Goal: Navigation & Orientation: Find specific page/section

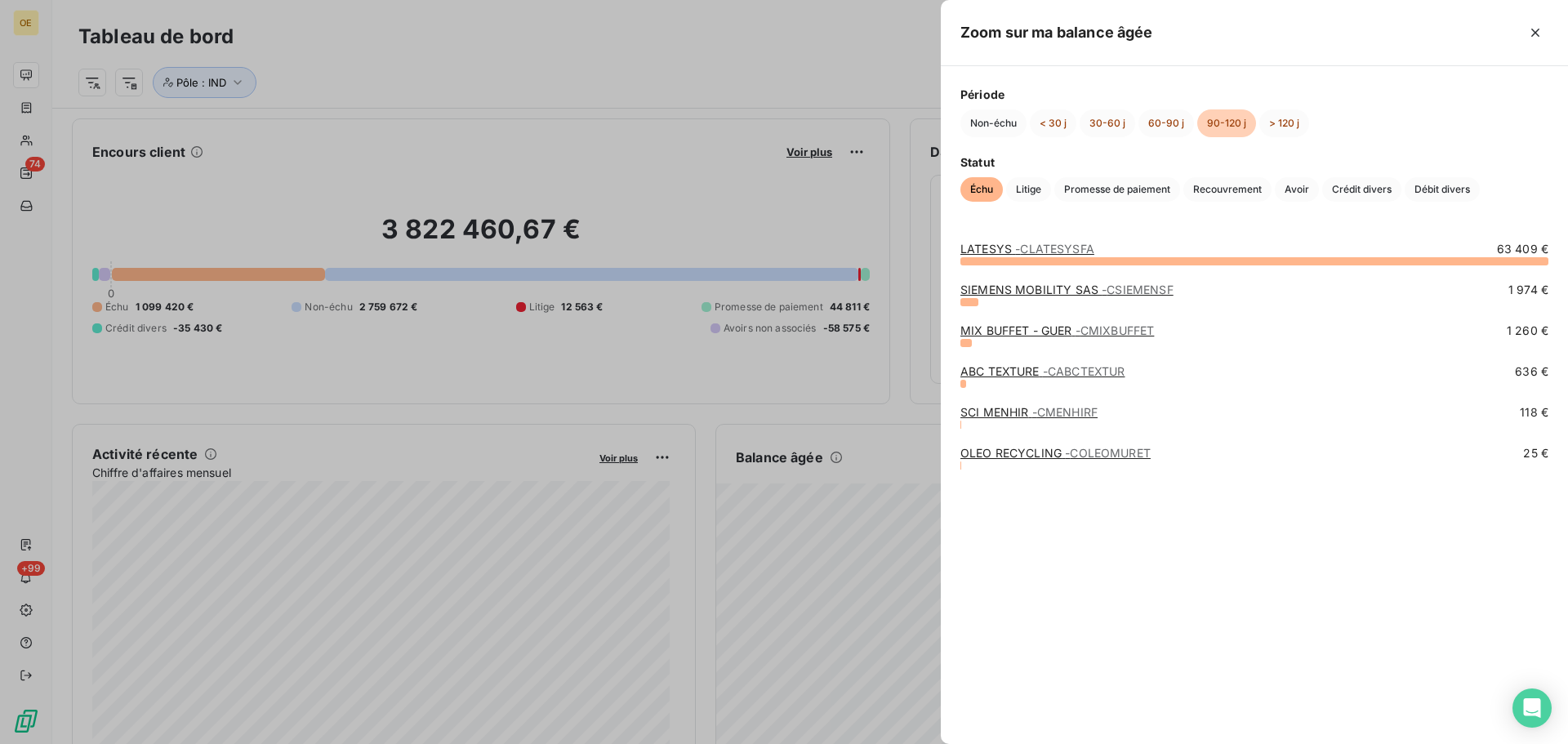
scroll to position [82, 0]
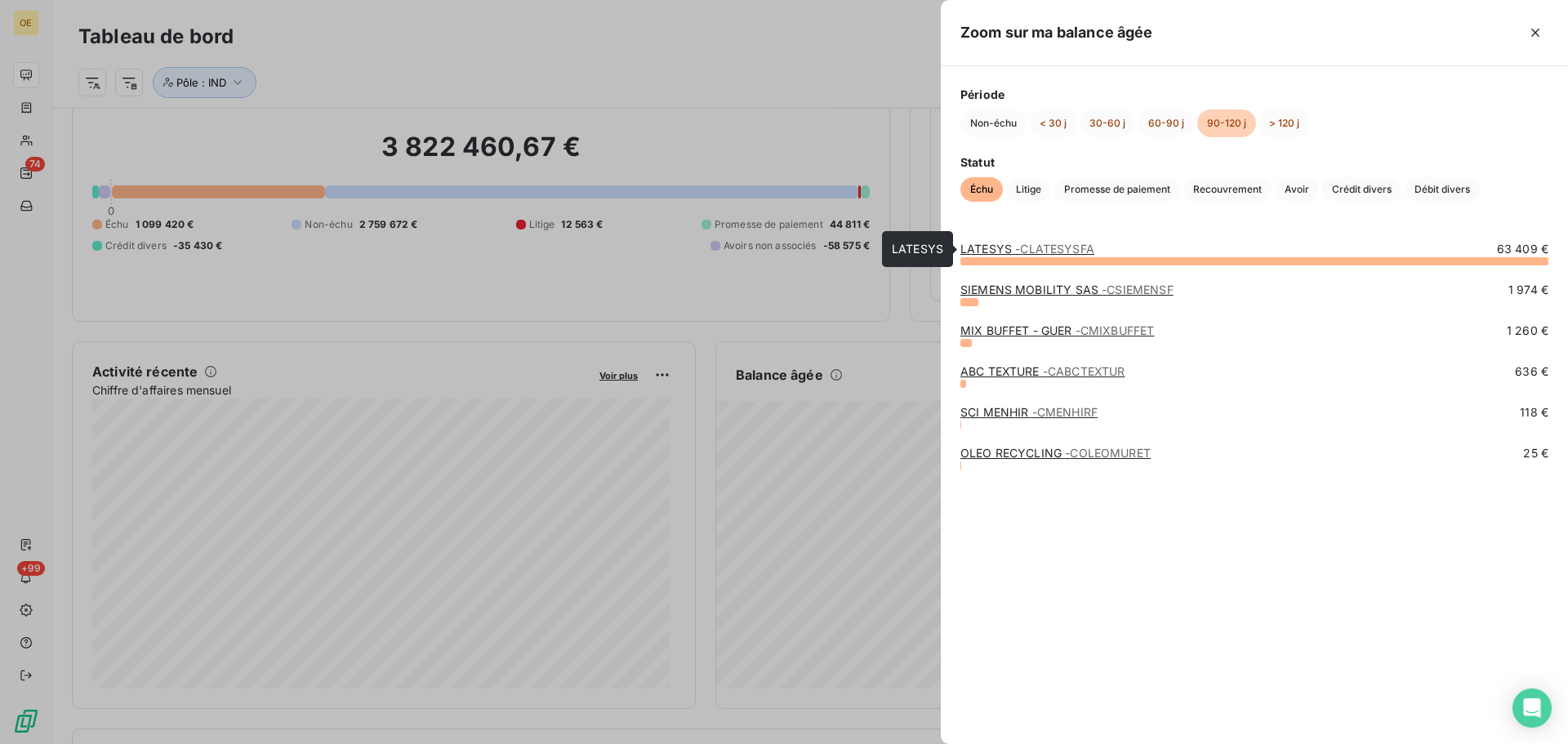
click at [1046, 246] on span "- CLATESYSFA" at bounding box center [1054, 249] width 79 height 14
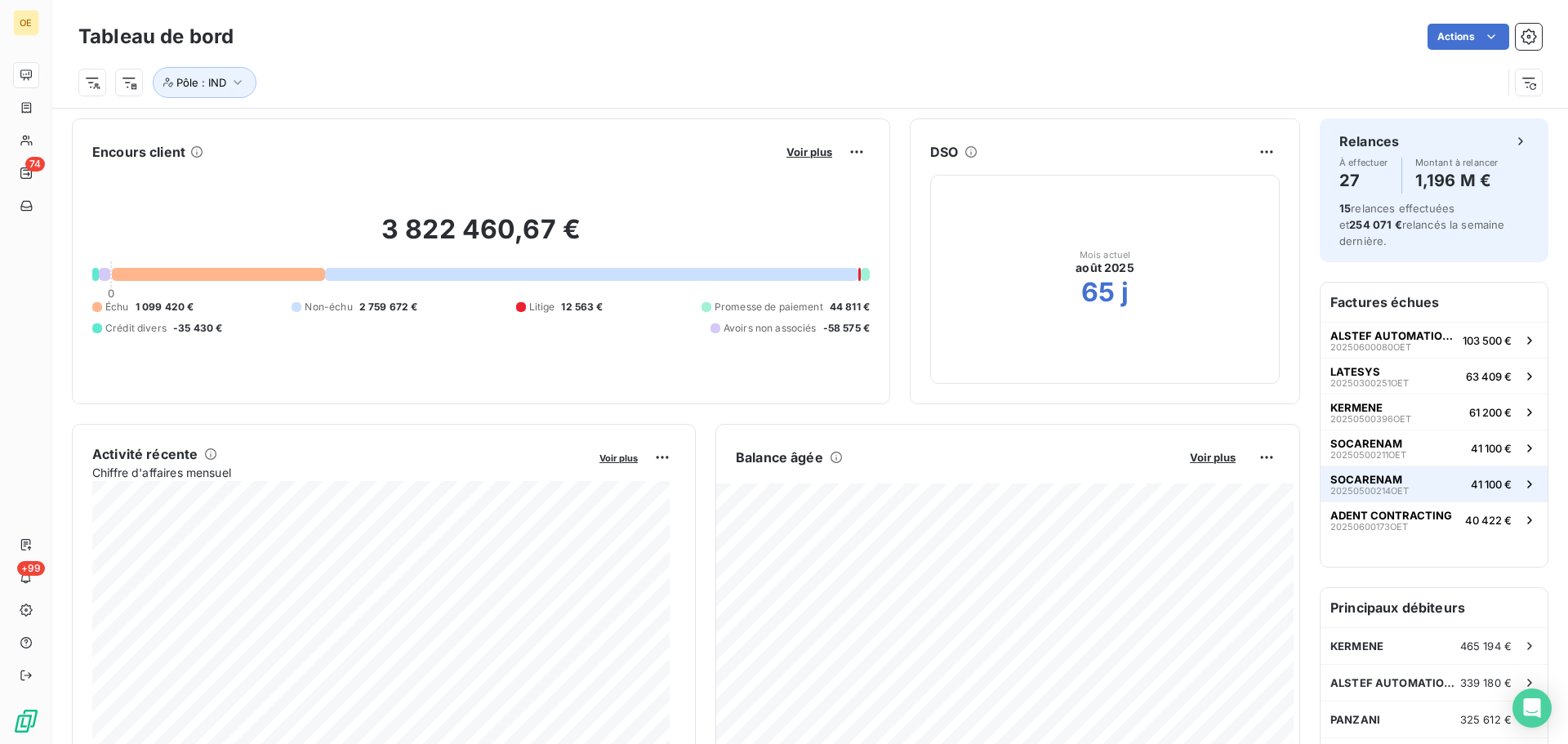
scroll to position [82, 0]
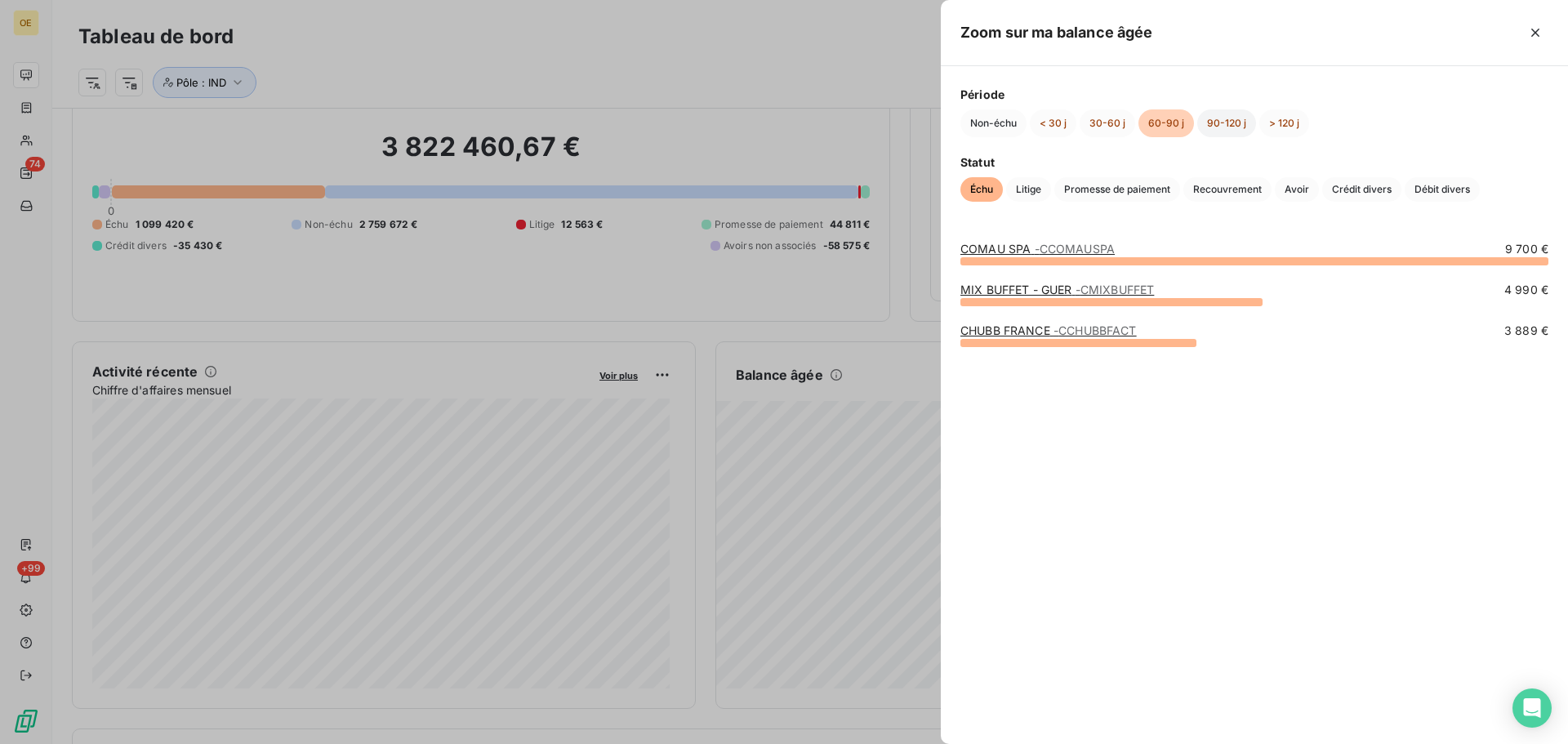
click at [1221, 124] on button "90-120 j" at bounding box center [1227, 123] width 59 height 28
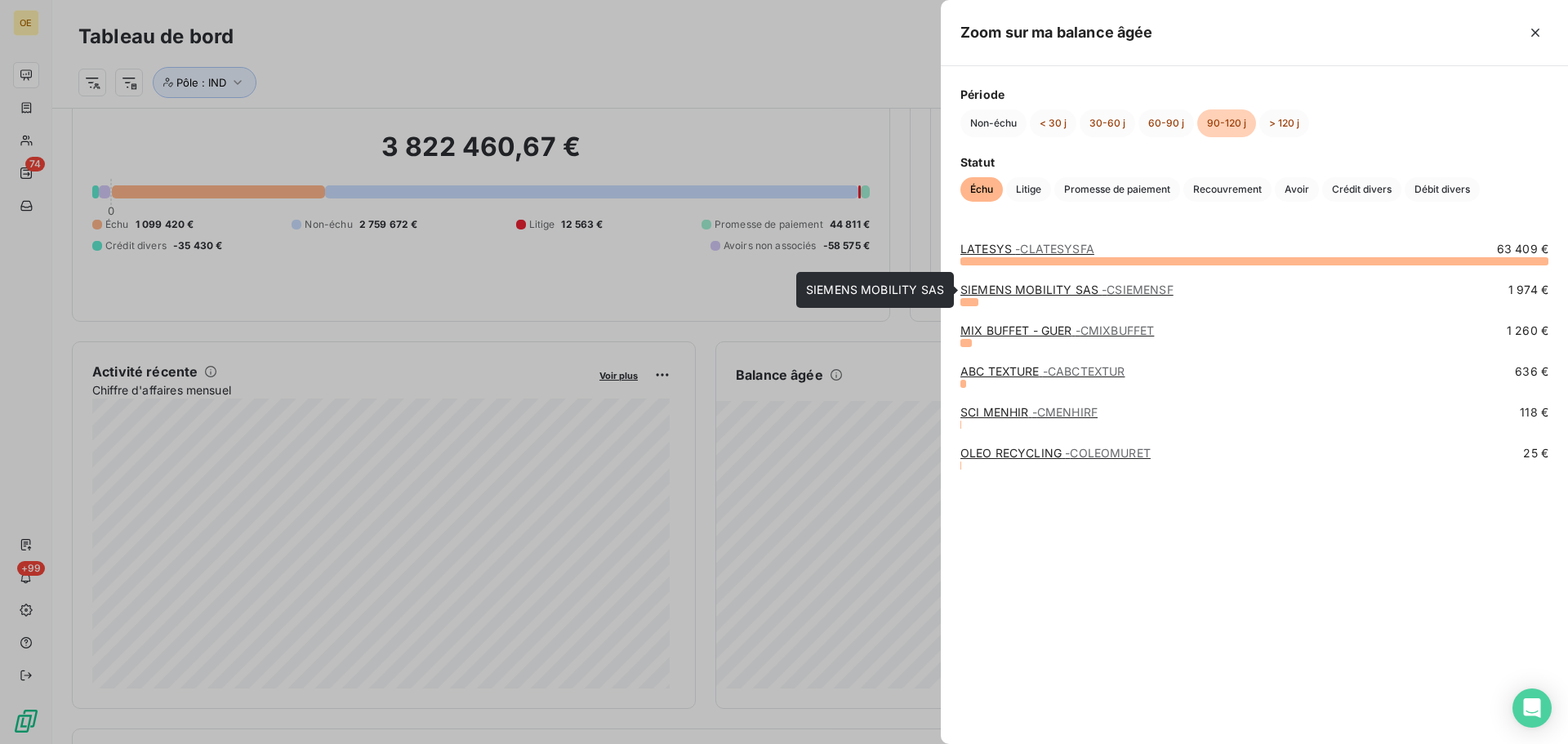
click at [1023, 288] on link "SIEMENS MOBILITY SAS - CSIEMENSF" at bounding box center [1067, 289] width 213 height 14
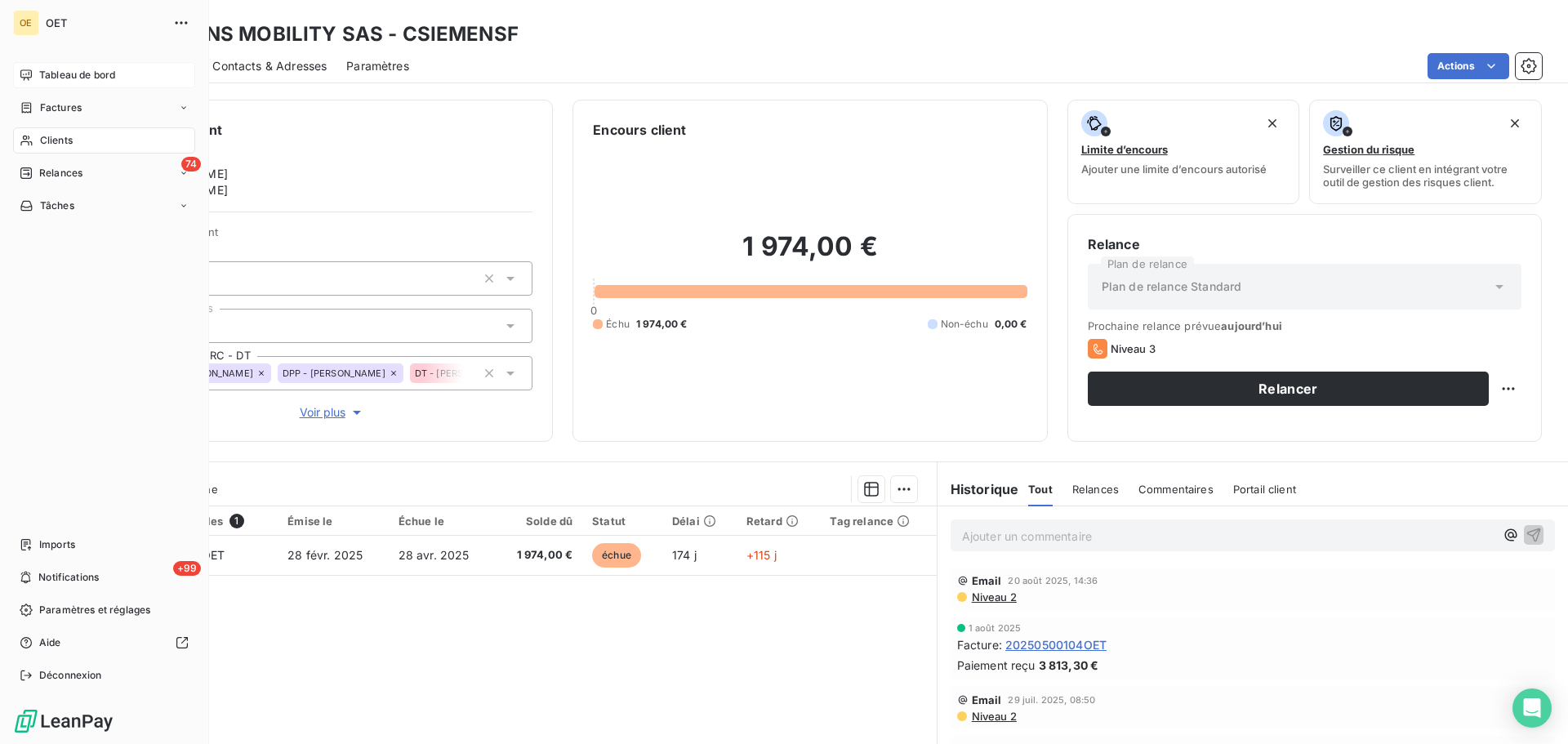
click at [68, 71] on span "Tableau de bord" at bounding box center [77, 74] width 76 height 15
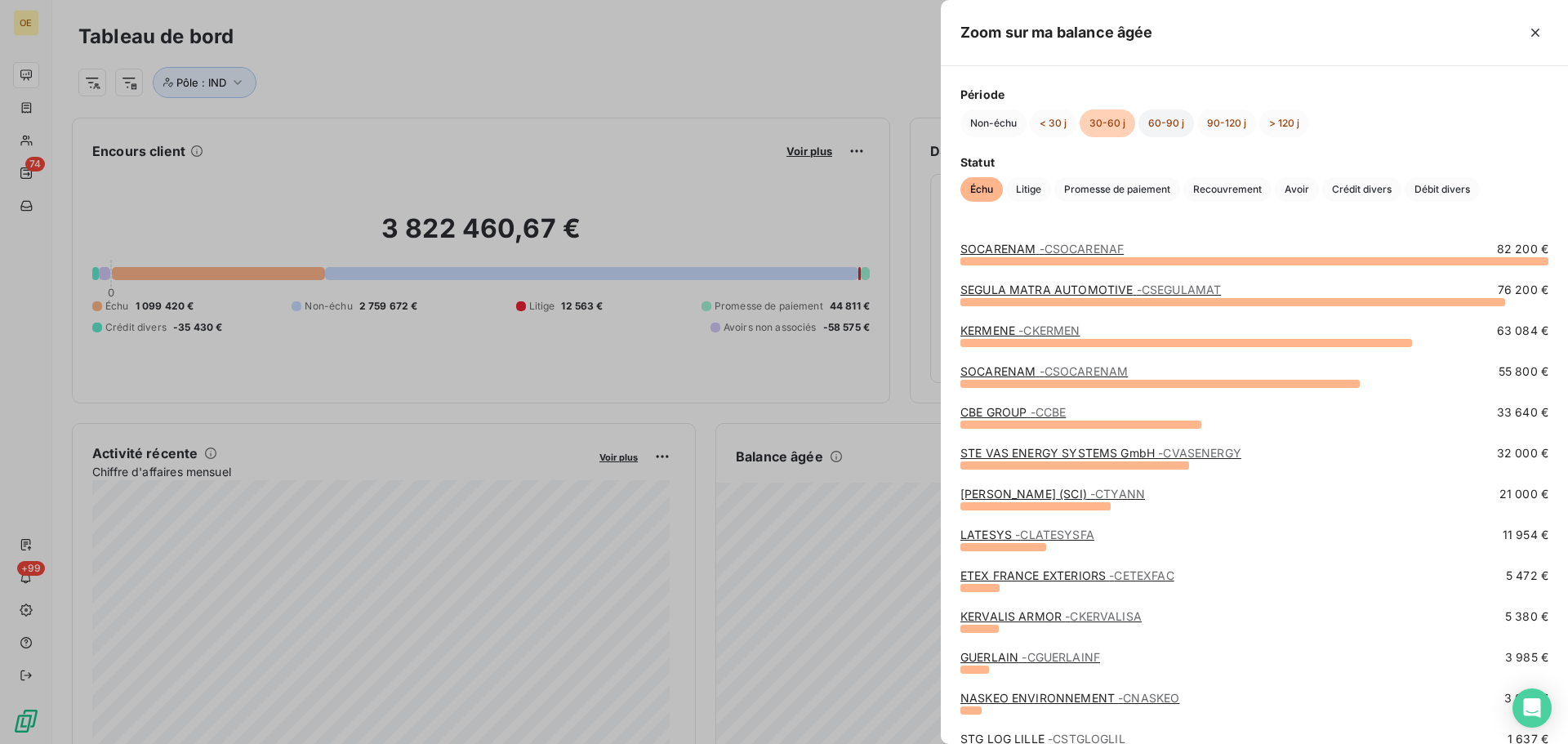
click at [1166, 118] on button "60-90 j" at bounding box center [1166, 123] width 55 height 28
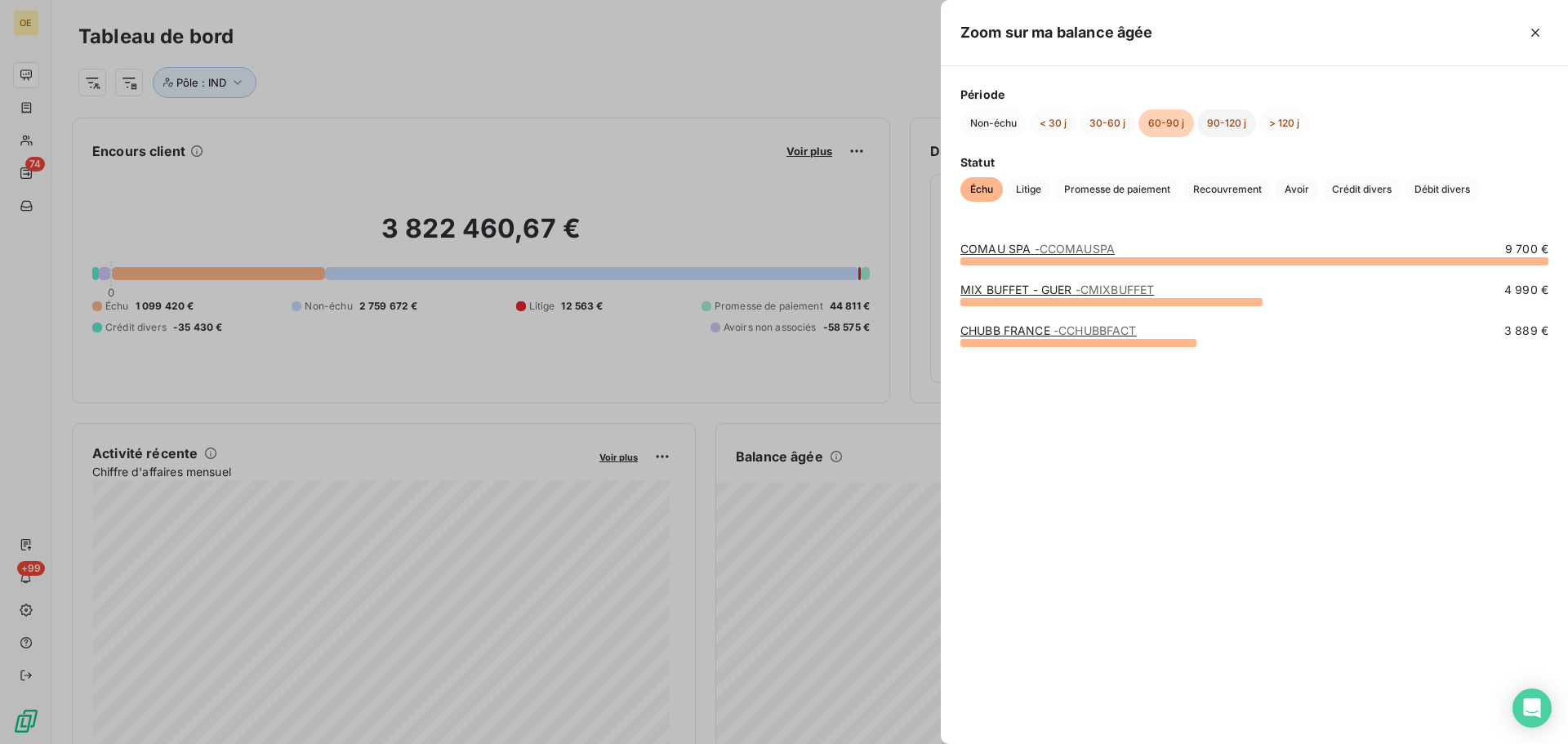
click at [1209, 122] on button "90-120 j" at bounding box center [1227, 123] width 59 height 28
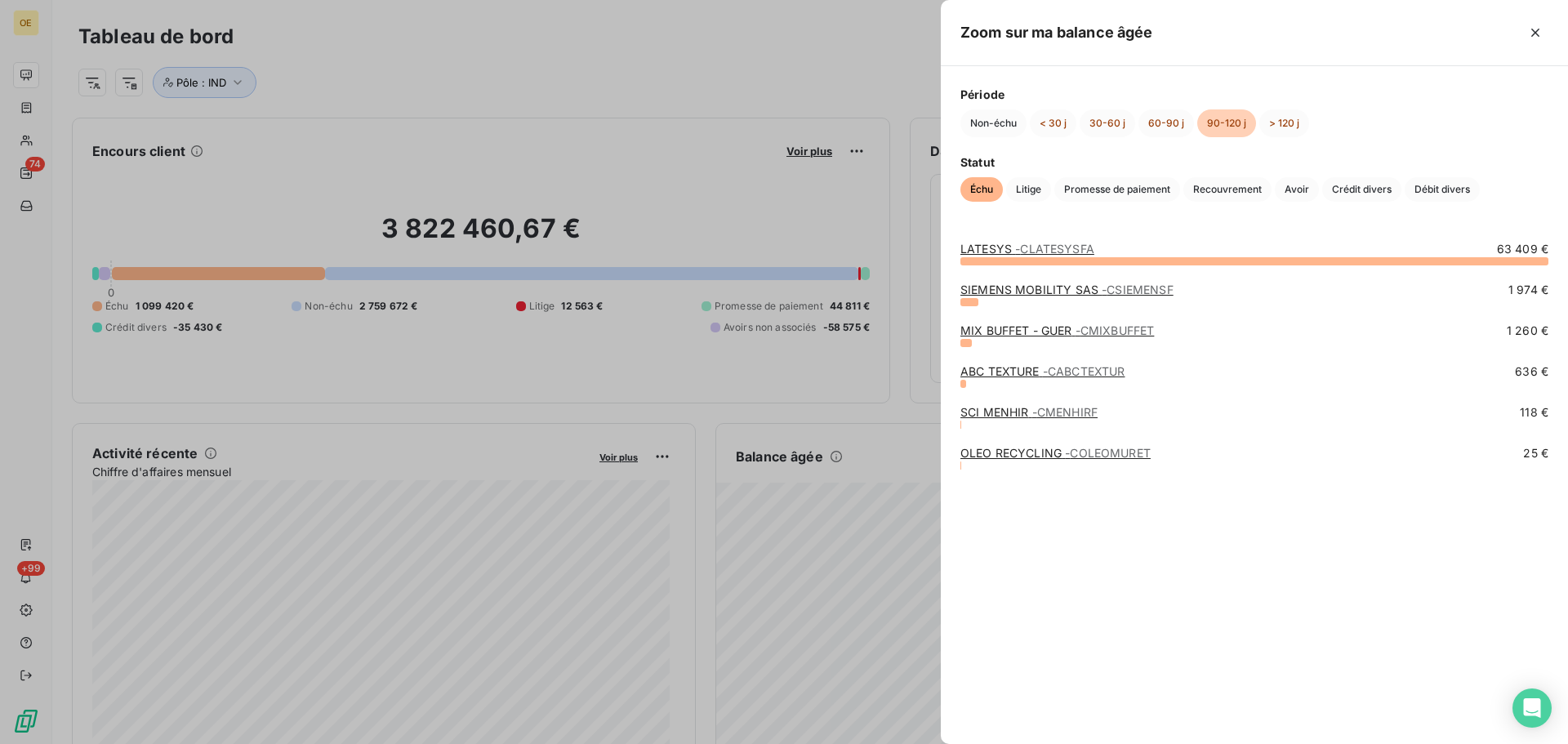
click at [1049, 329] on link "MIX BUFFET - GUER - CMIXBUFFET" at bounding box center [1057, 330] width 193 height 14
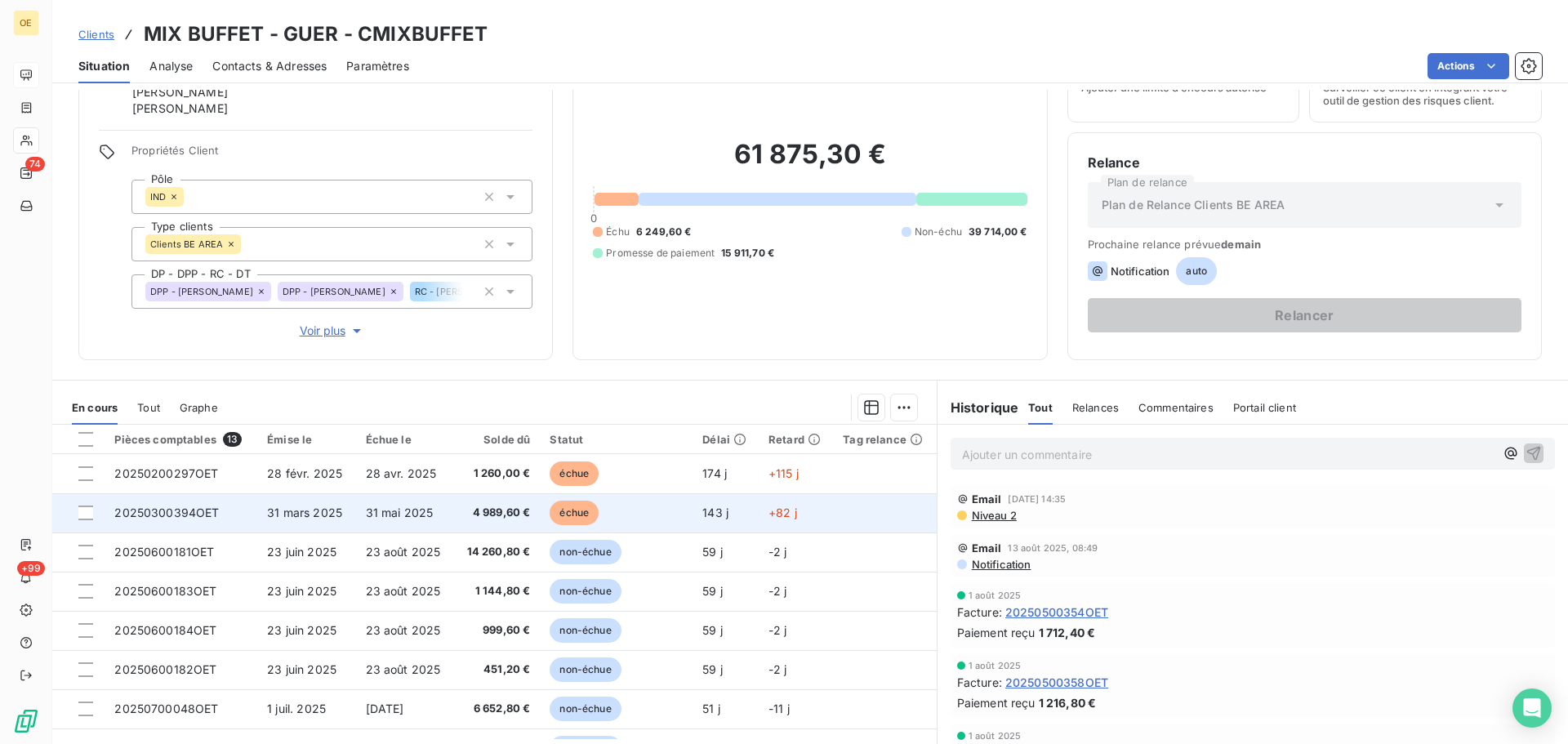
click at [630, 508] on td "échue" at bounding box center [616, 513] width 152 height 39
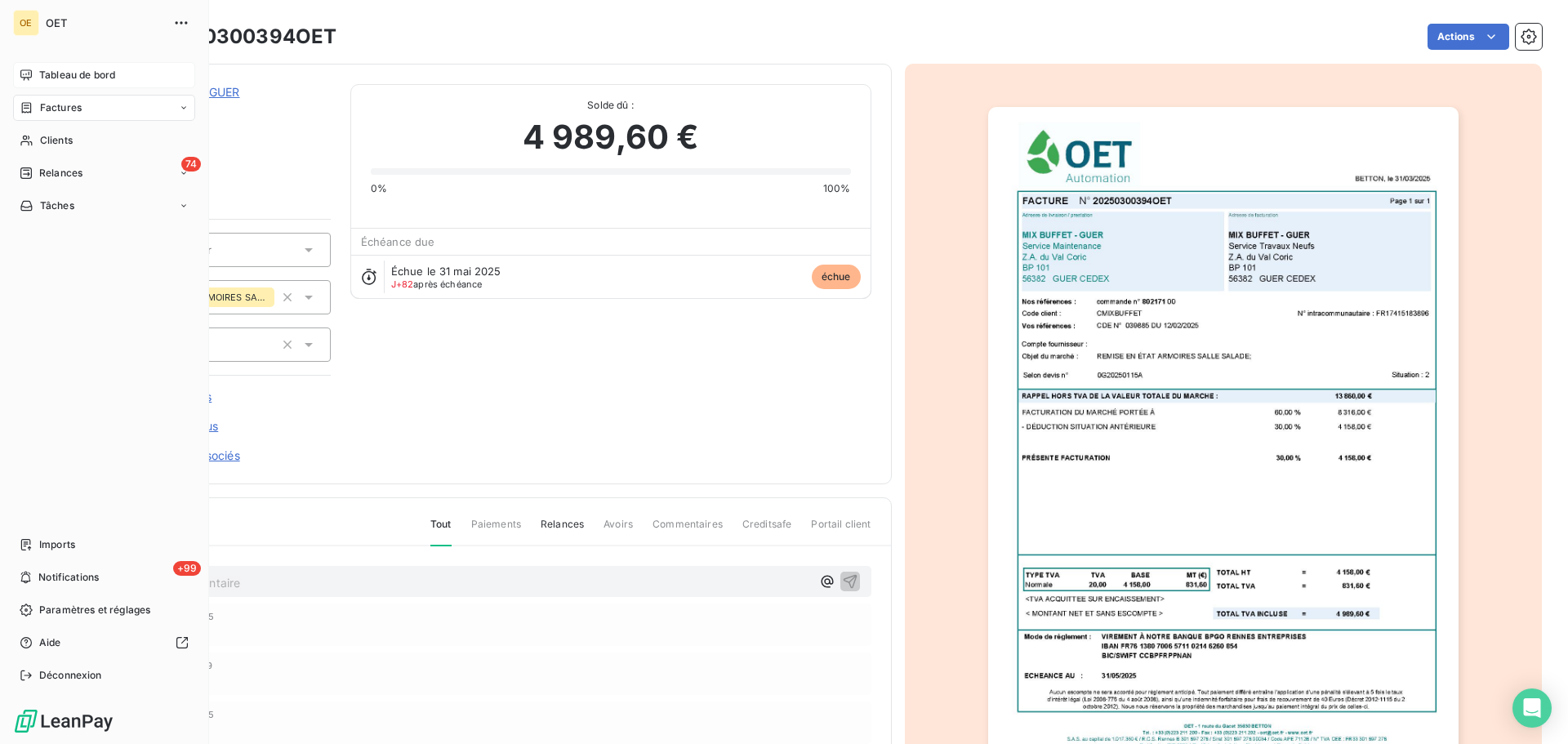
click at [50, 75] on span "Tableau de bord" at bounding box center [77, 74] width 76 height 15
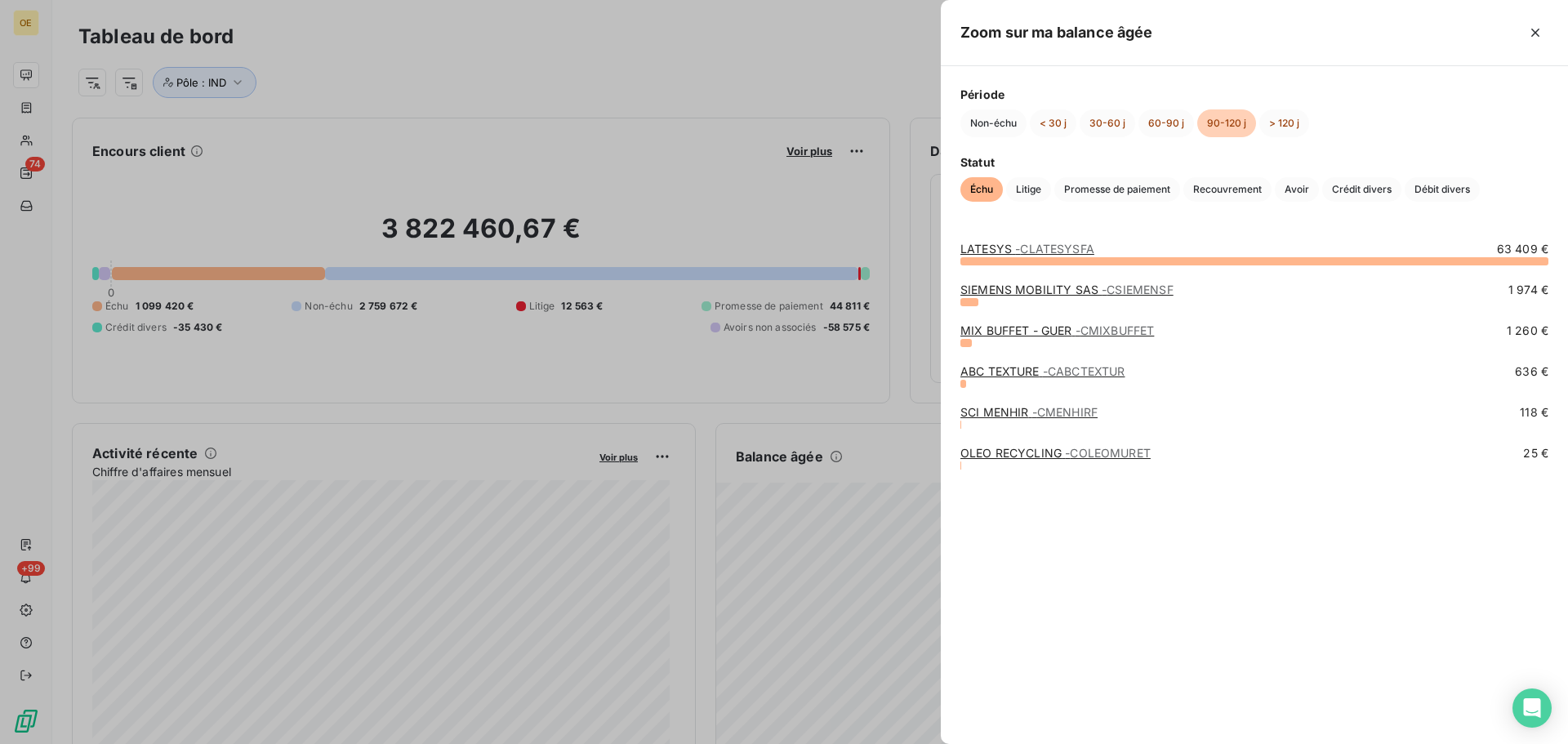
click at [1027, 324] on link "MIX BUFFET - GUER - CMIXBUFFET" at bounding box center [1057, 330] width 193 height 14
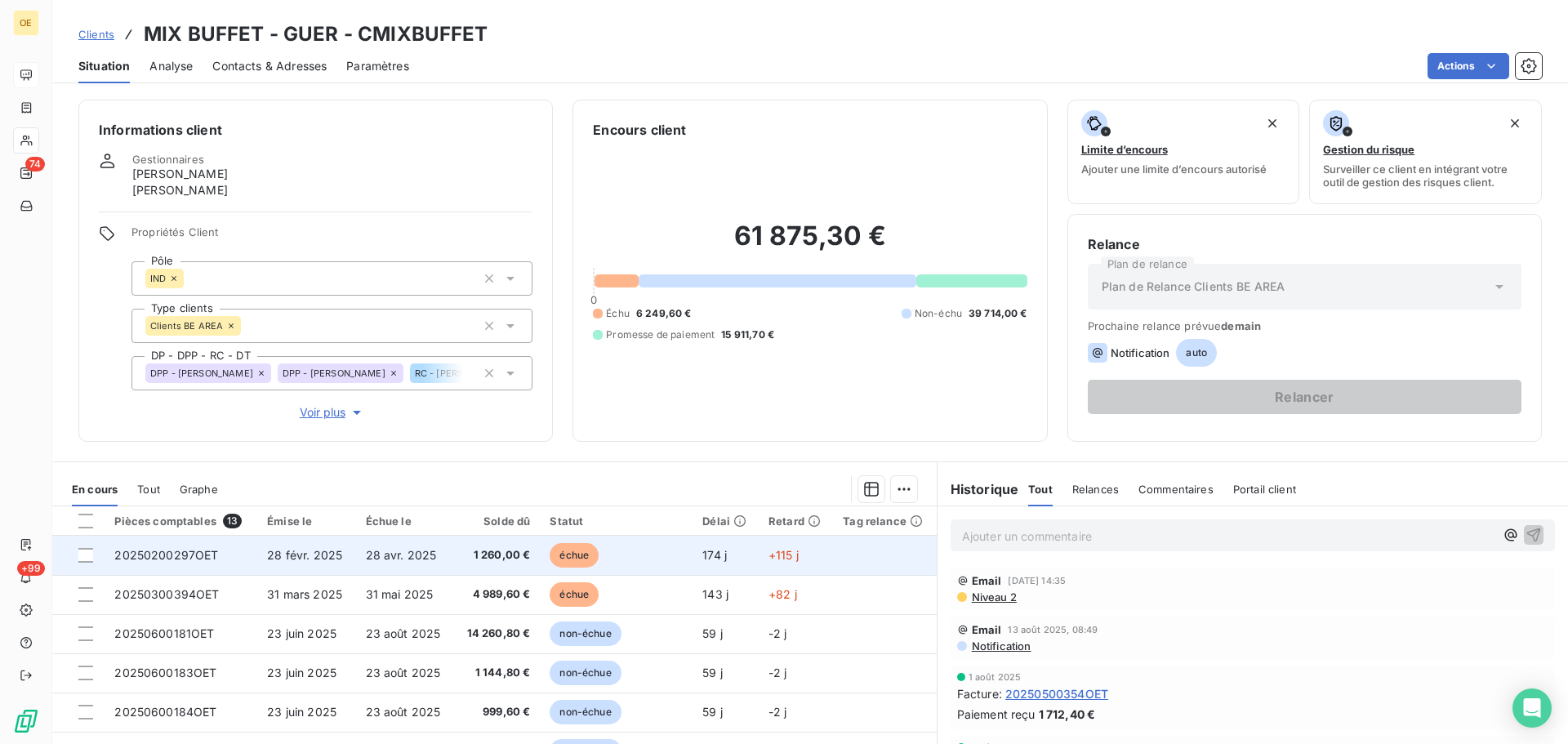
click at [435, 555] on td "28 avr. 2025" at bounding box center [405, 555] width 98 height 39
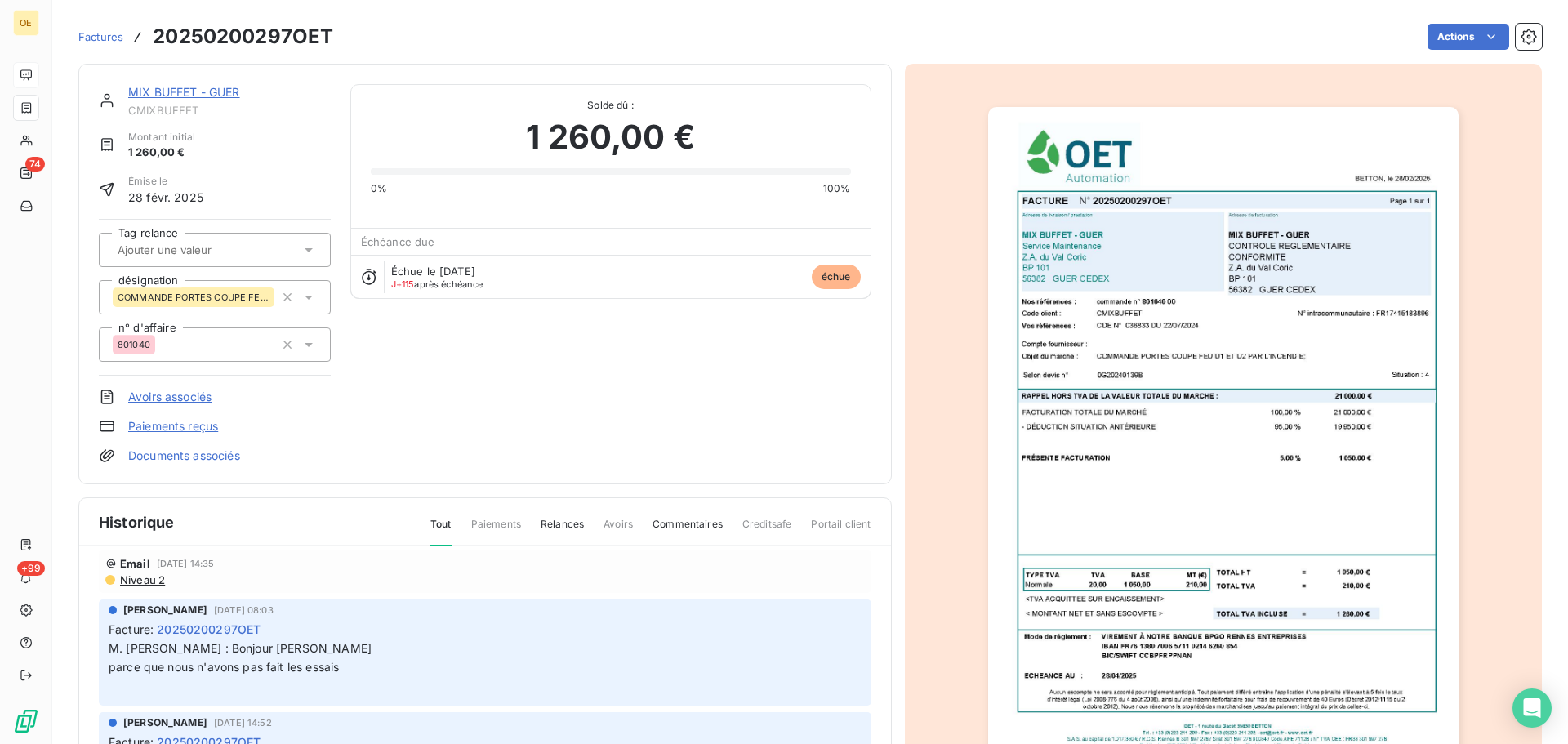
scroll to position [81, 0]
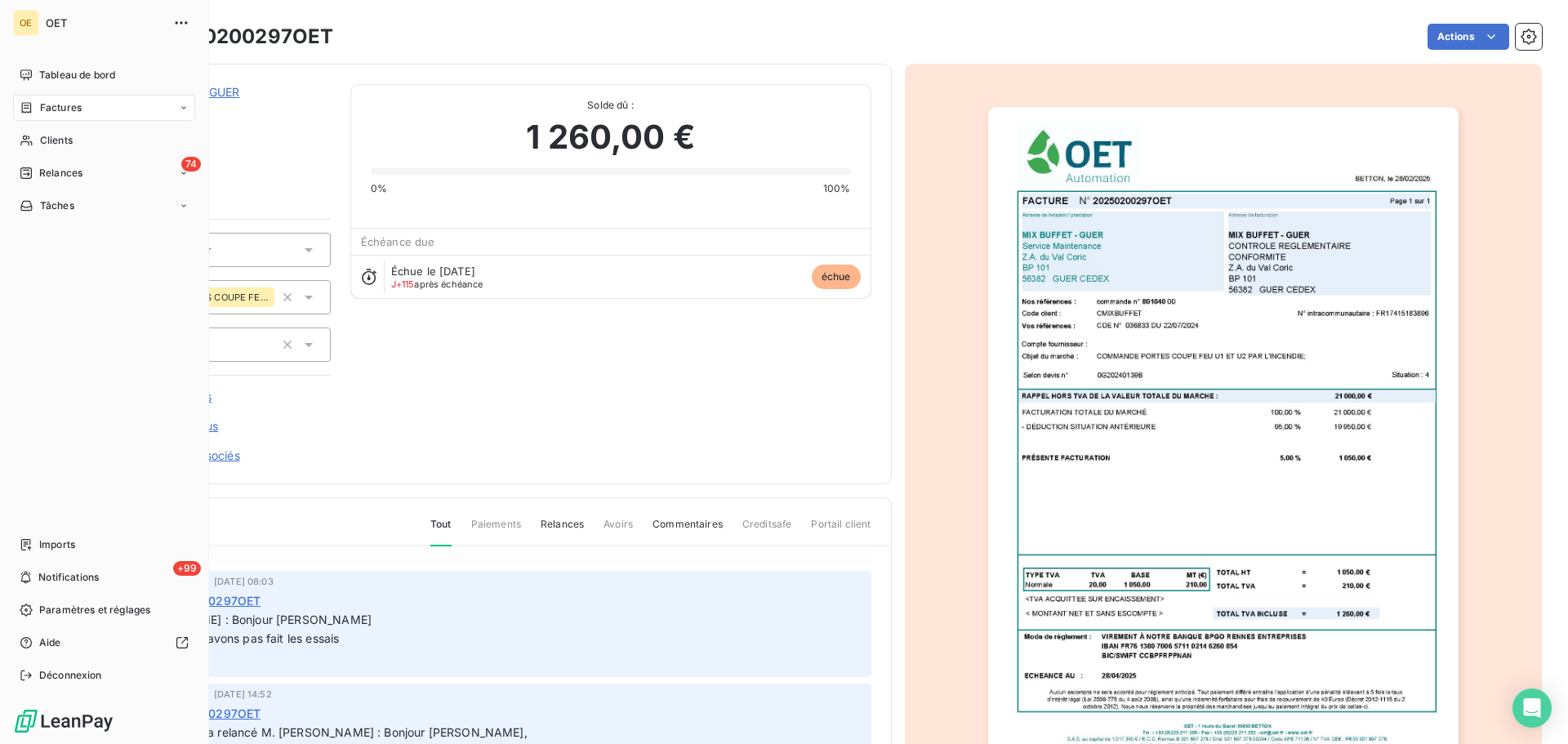
drag, startPoint x: 74, startPoint y: 77, endPoint x: 170, endPoint y: 125, distance: 107.3
click at [74, 77] on span "Tableau de bord" at bounding box center [77, 74] width 76 height 15
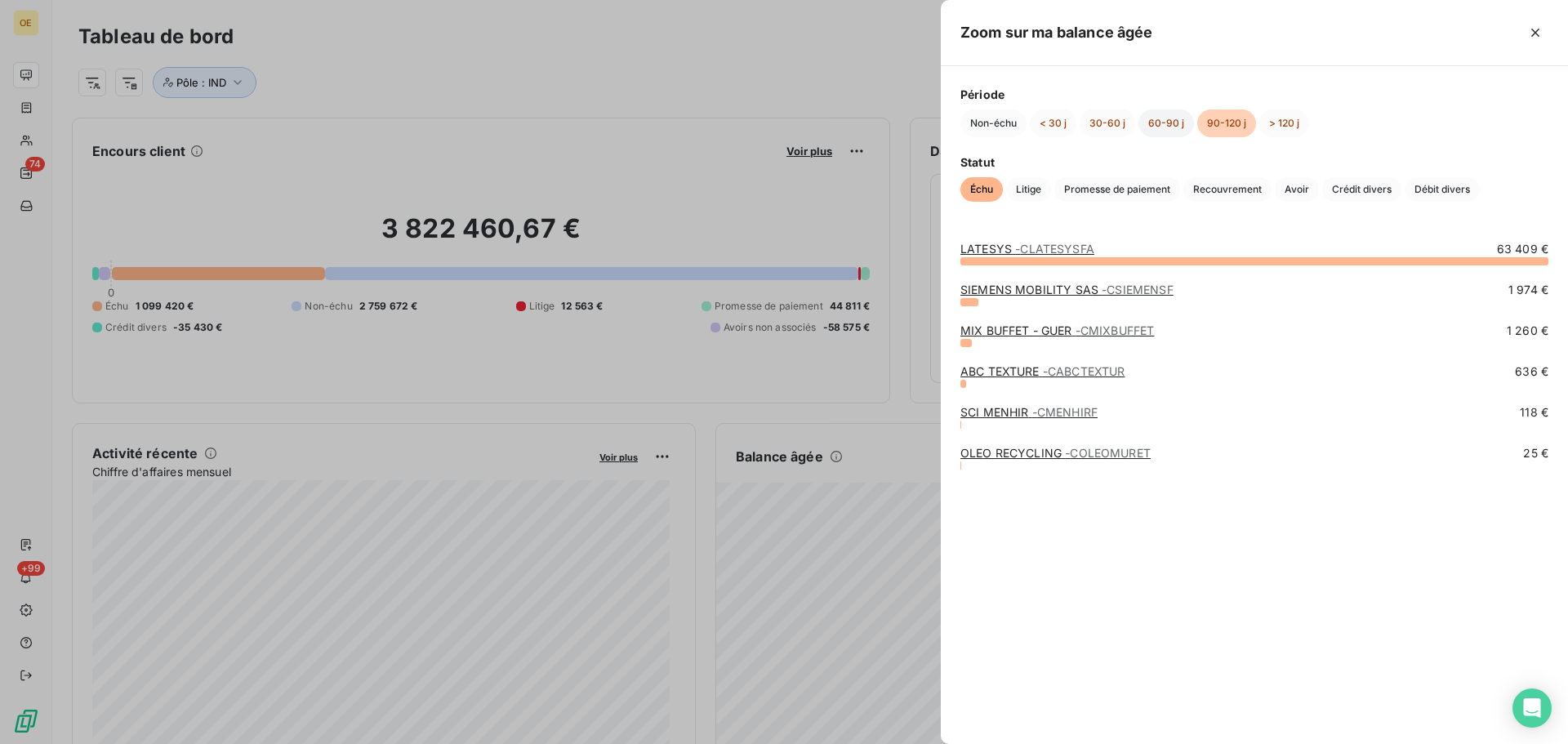
click at [1170, 121] on button "60-90 j" at bounding box center [1166, 123] width 55 height 28
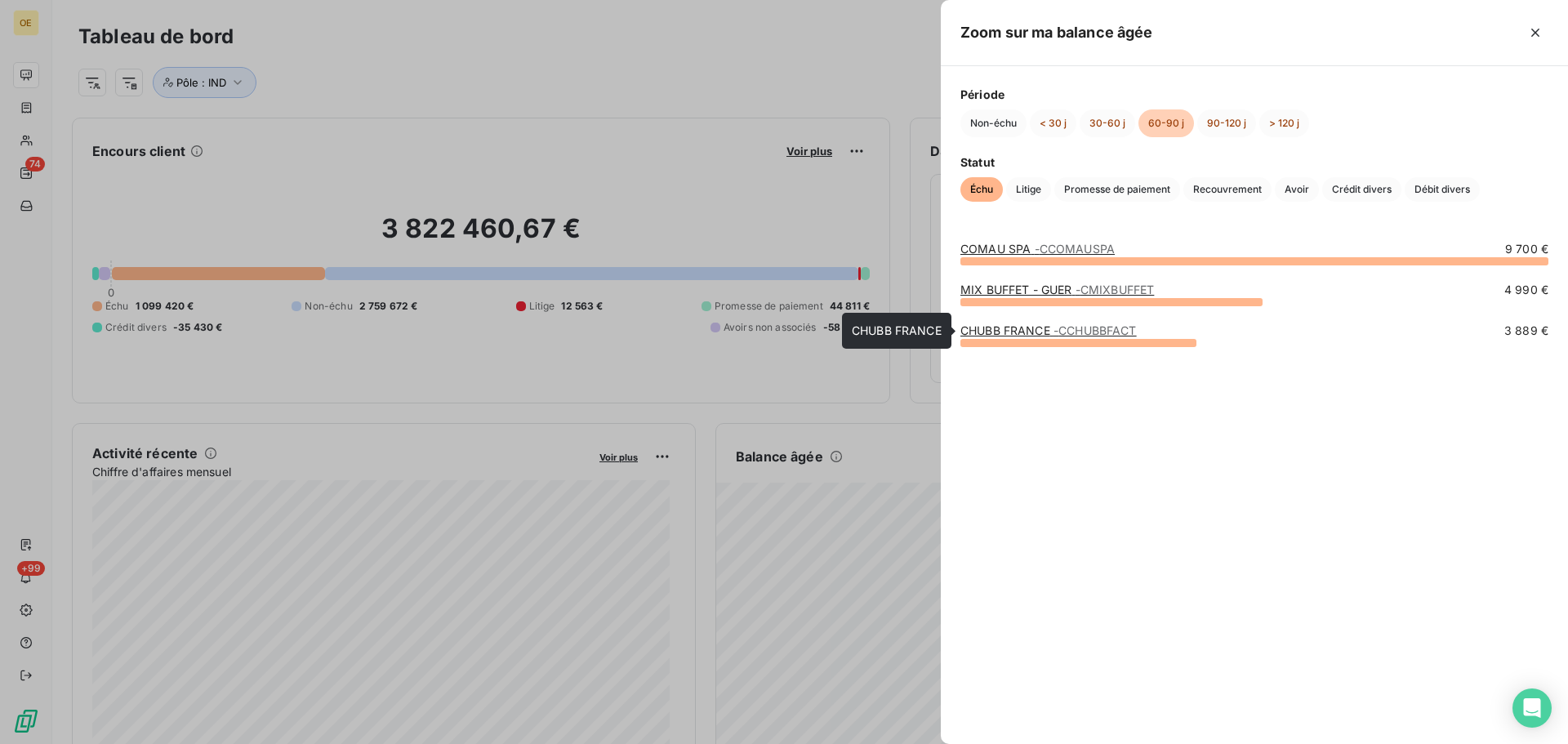
click at [1066, 328] on span "- CCHUBBFACT" at bounding box center [1095, 330] width 83 height 14
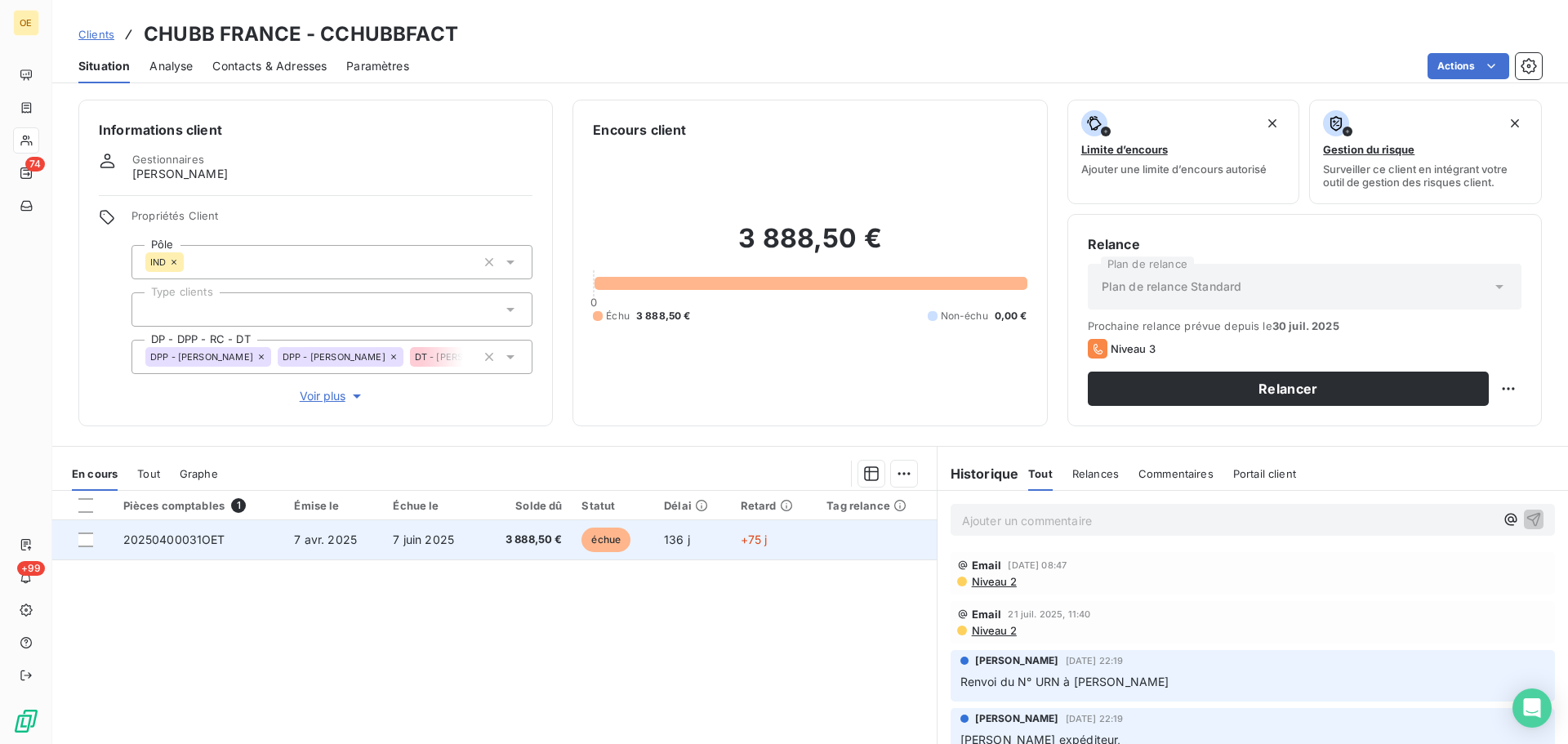
click at [277, 534] on td "20250400031OET" at bounding box center [199, 540] width 172 height 39
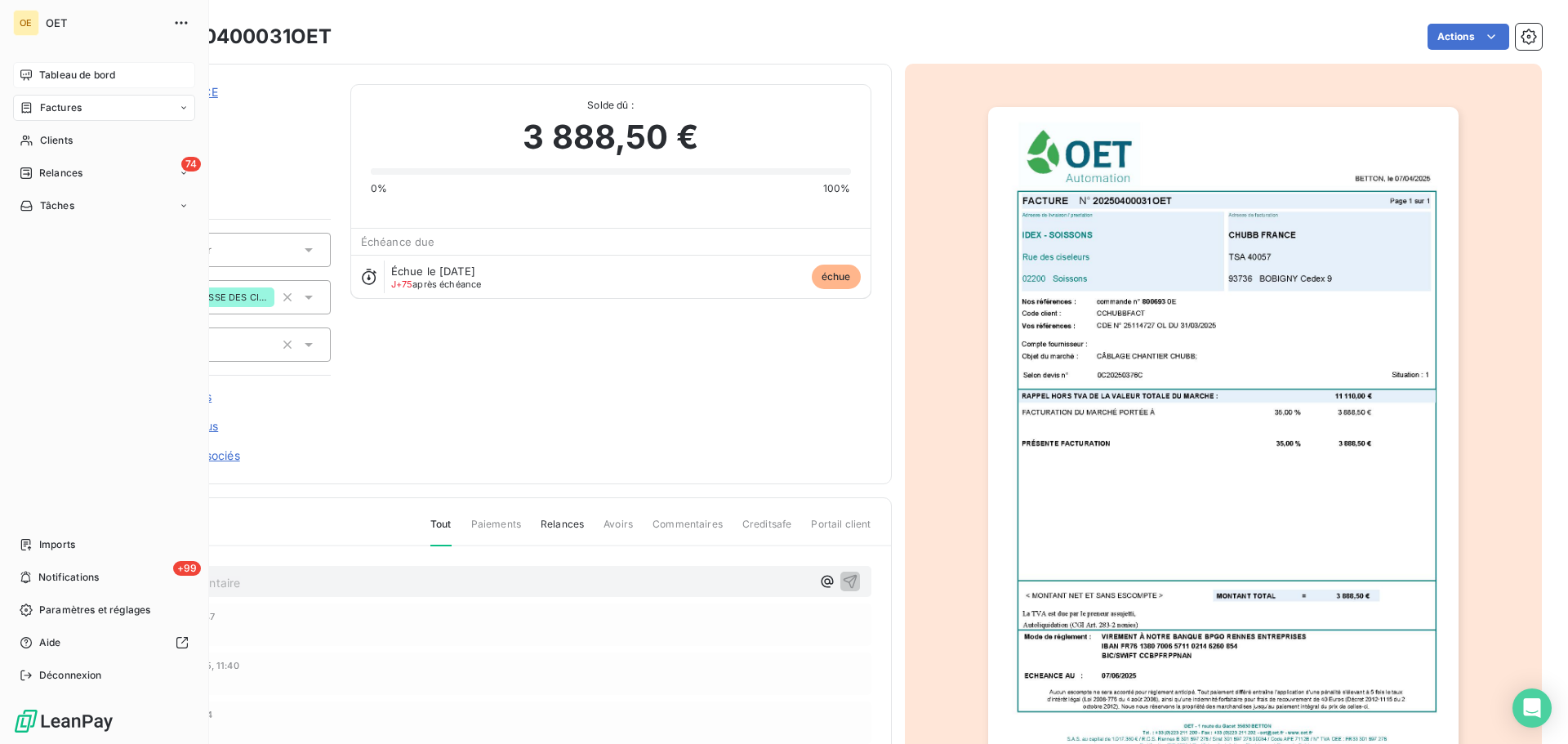
click at [77, 77] on span "Tableau de bord" at bounding box center [77, 74] width 76 height 15
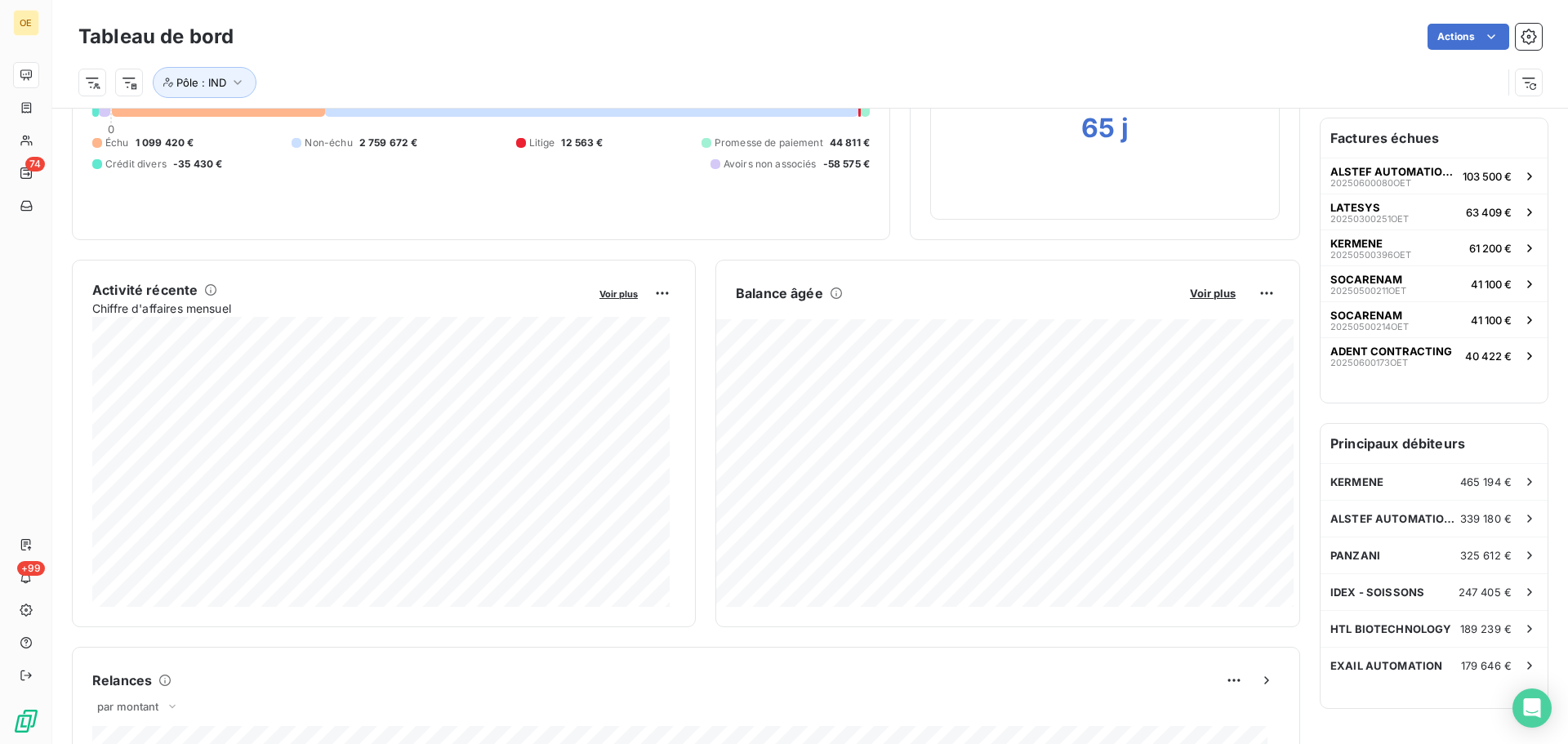
scroll to position [246, 0]
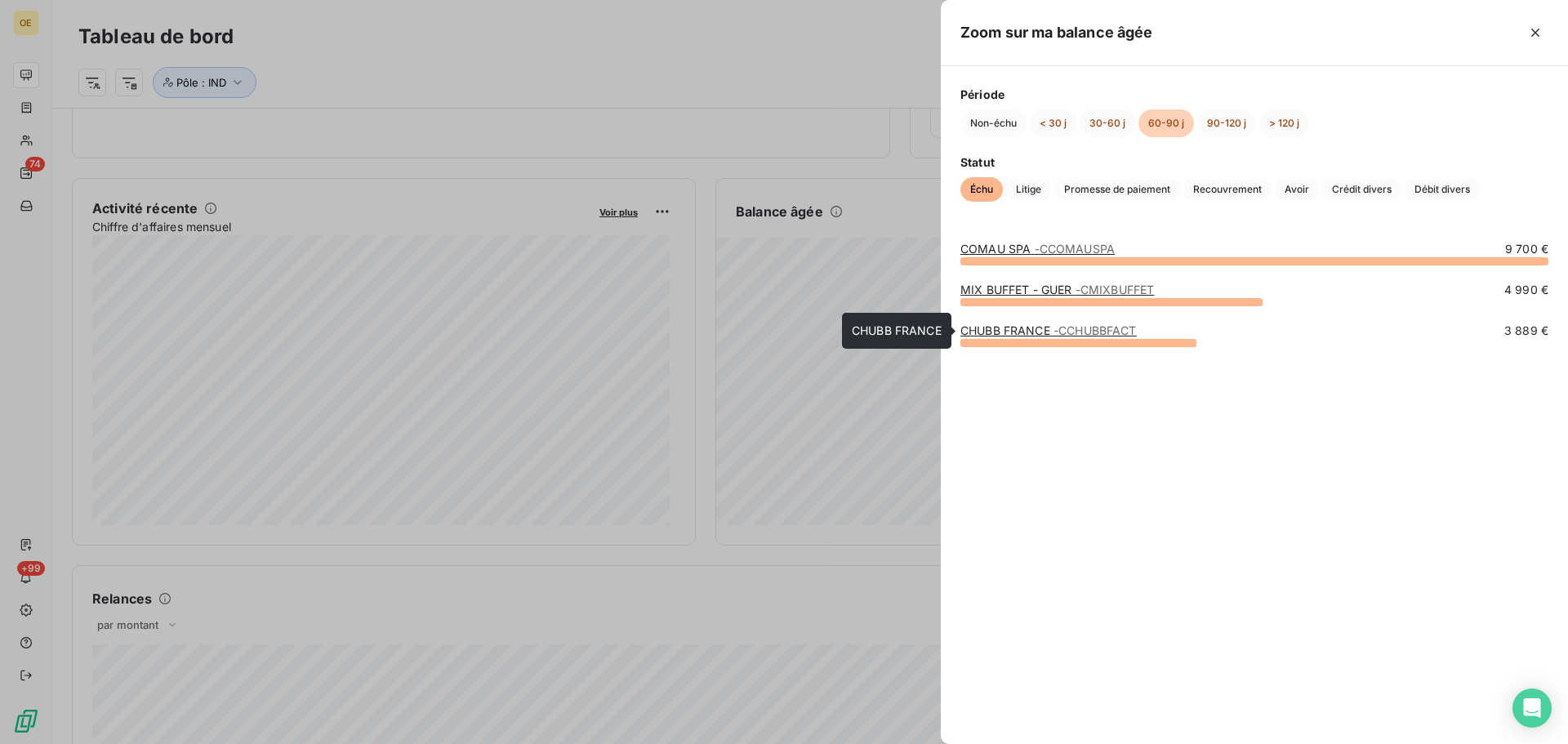
click at [1026, 327] on link "CHUBB FRANCE - CCHUBBFACT" at bounding box center [1049, 330] width 177 height 14
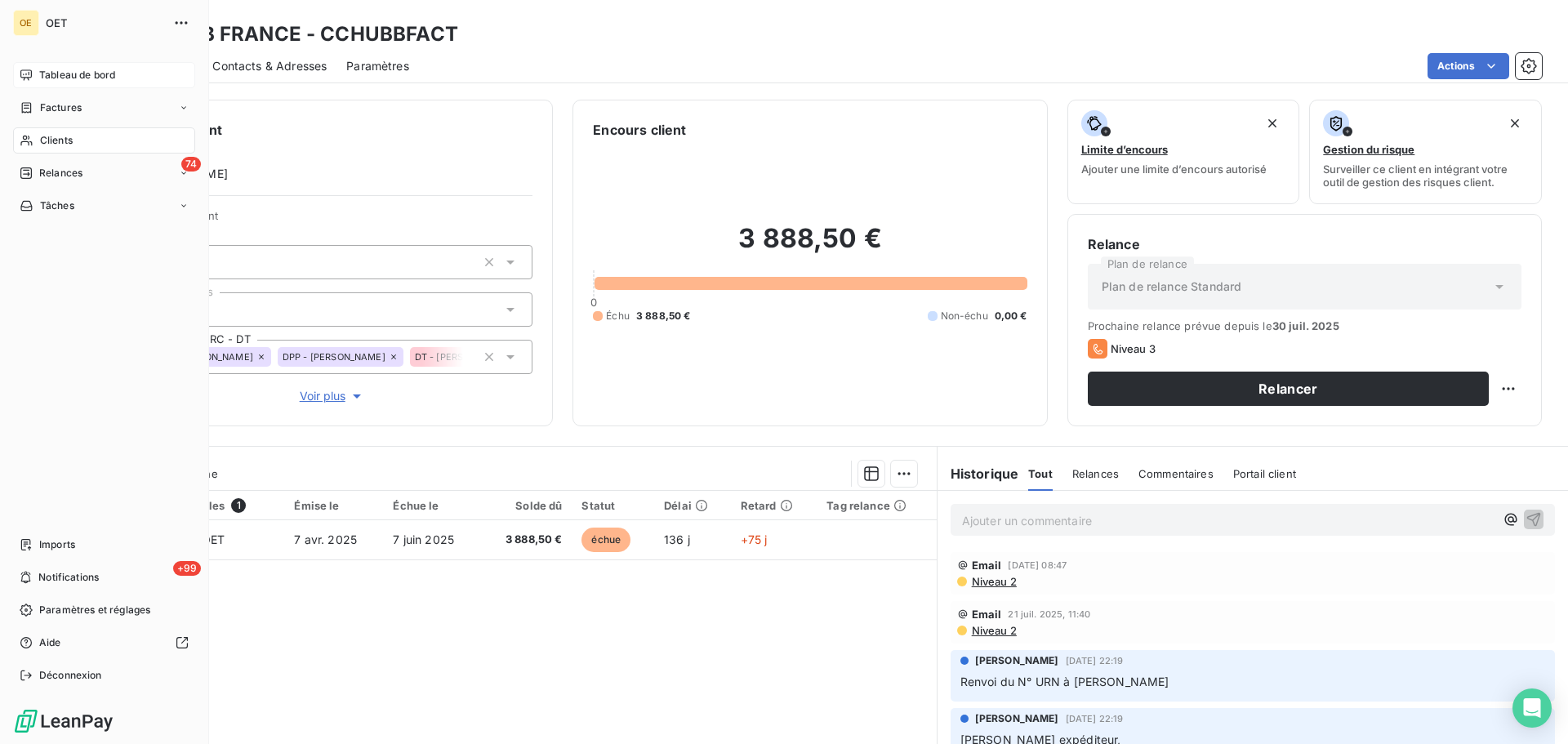
click at [81, 78] on span "Tableau de bord" at bounding box center [77, 74] width 76 height 15
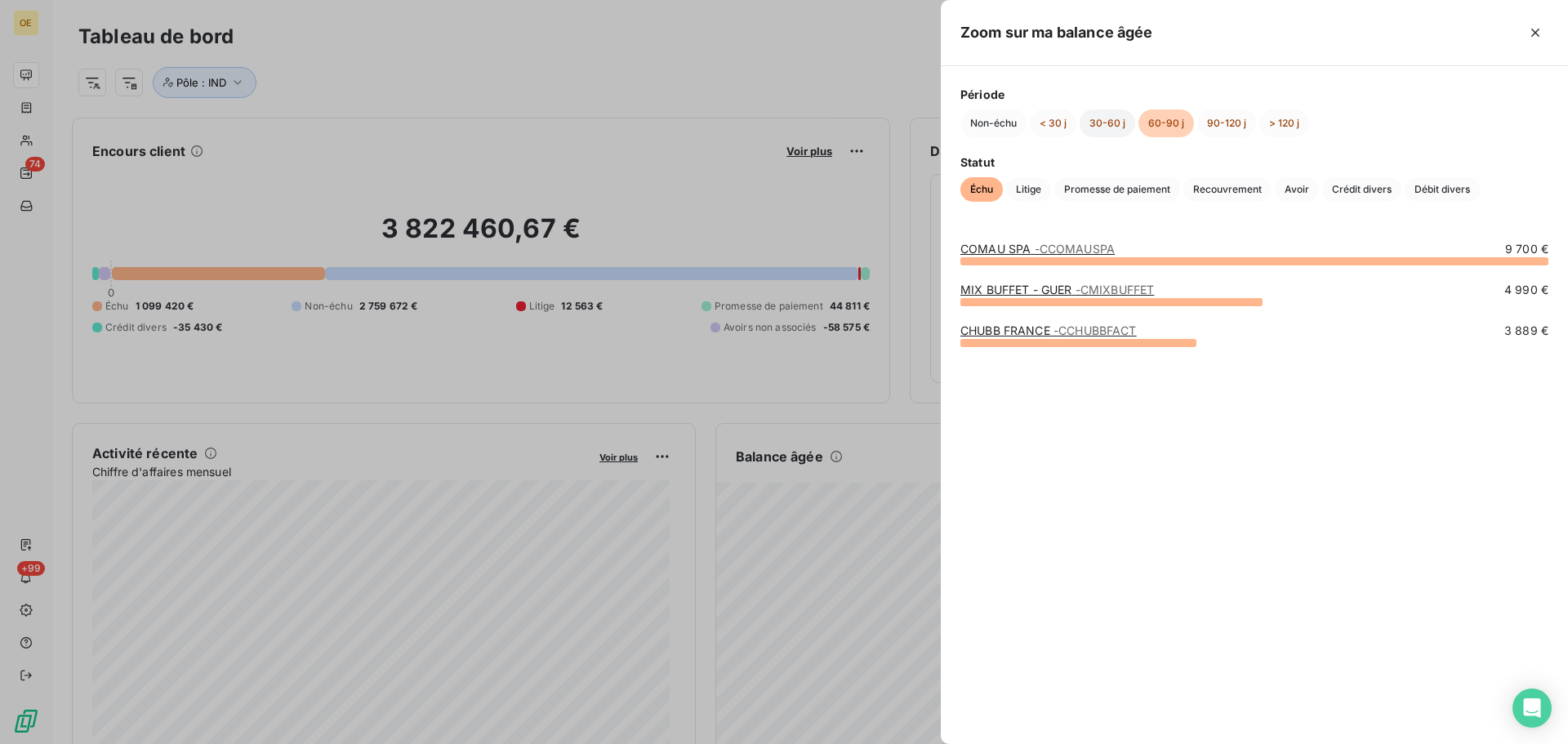
click at [1109, 122] on button "30-60 j" at bounding box center [1108, 123] width 55 height 28
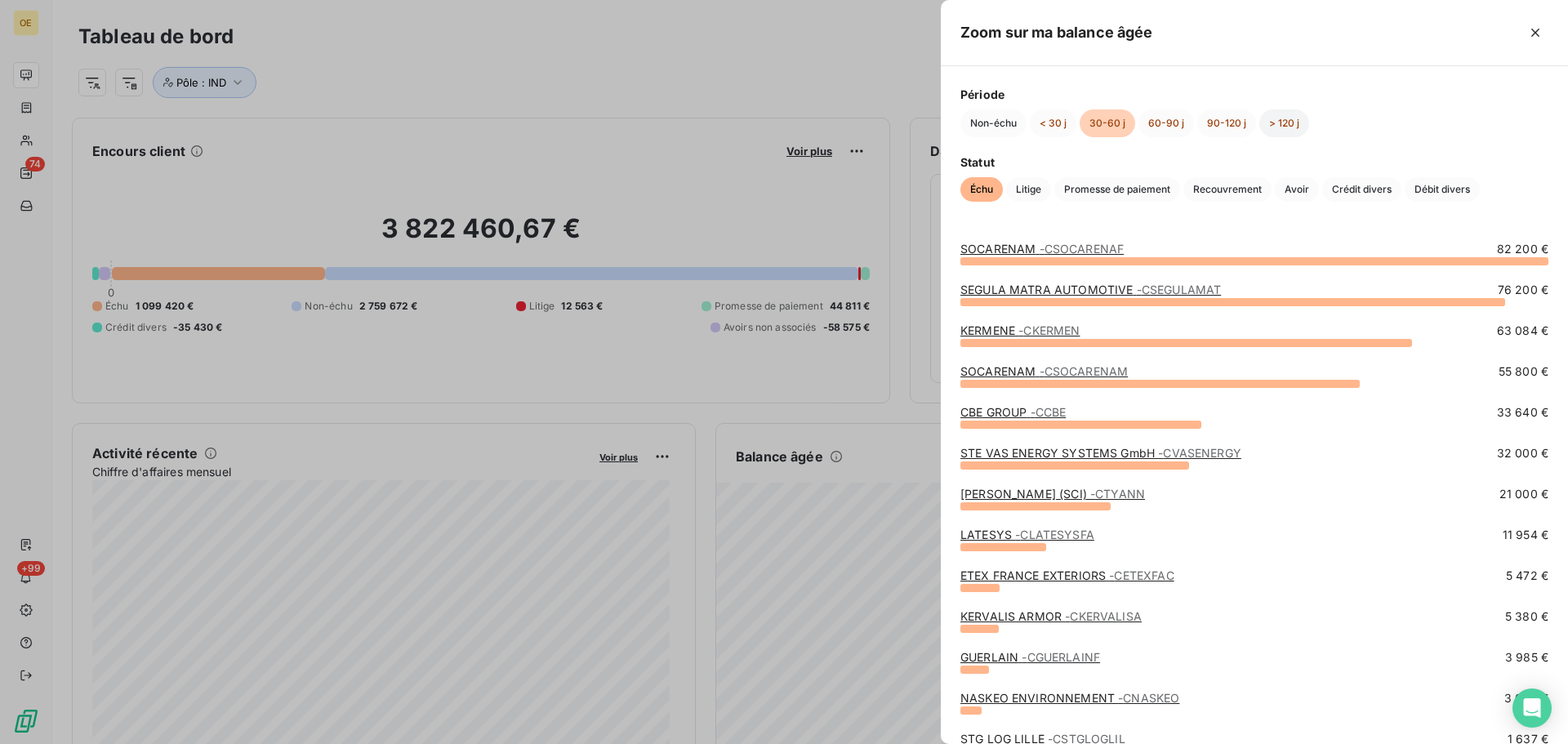
click at [1283, 130] on button "> 120 j" at bounding box center [1285, 123] width 50 height 28
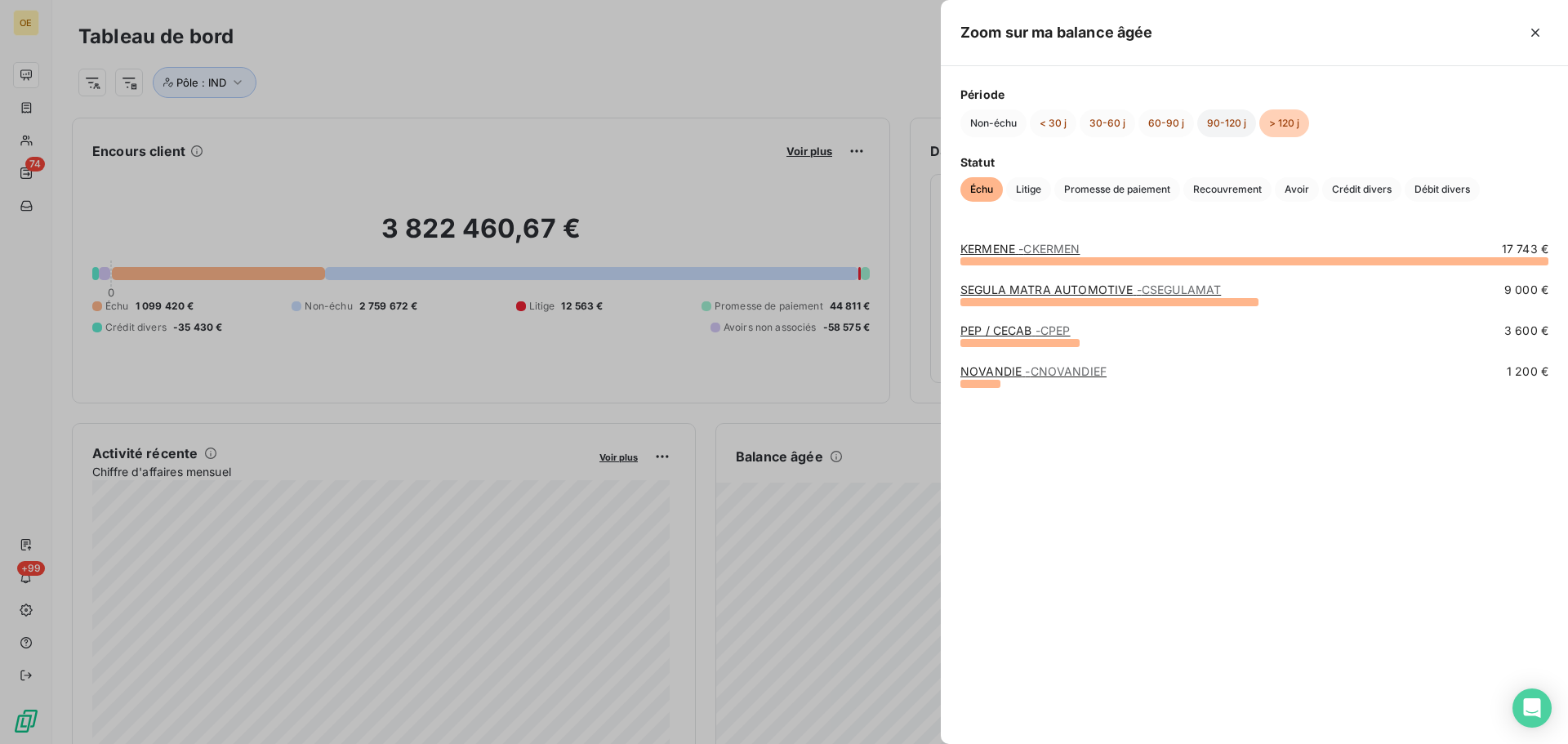
click at [1209, 121] on button "90-120 j" at bounding box center [1227, 123] width 59 height 28
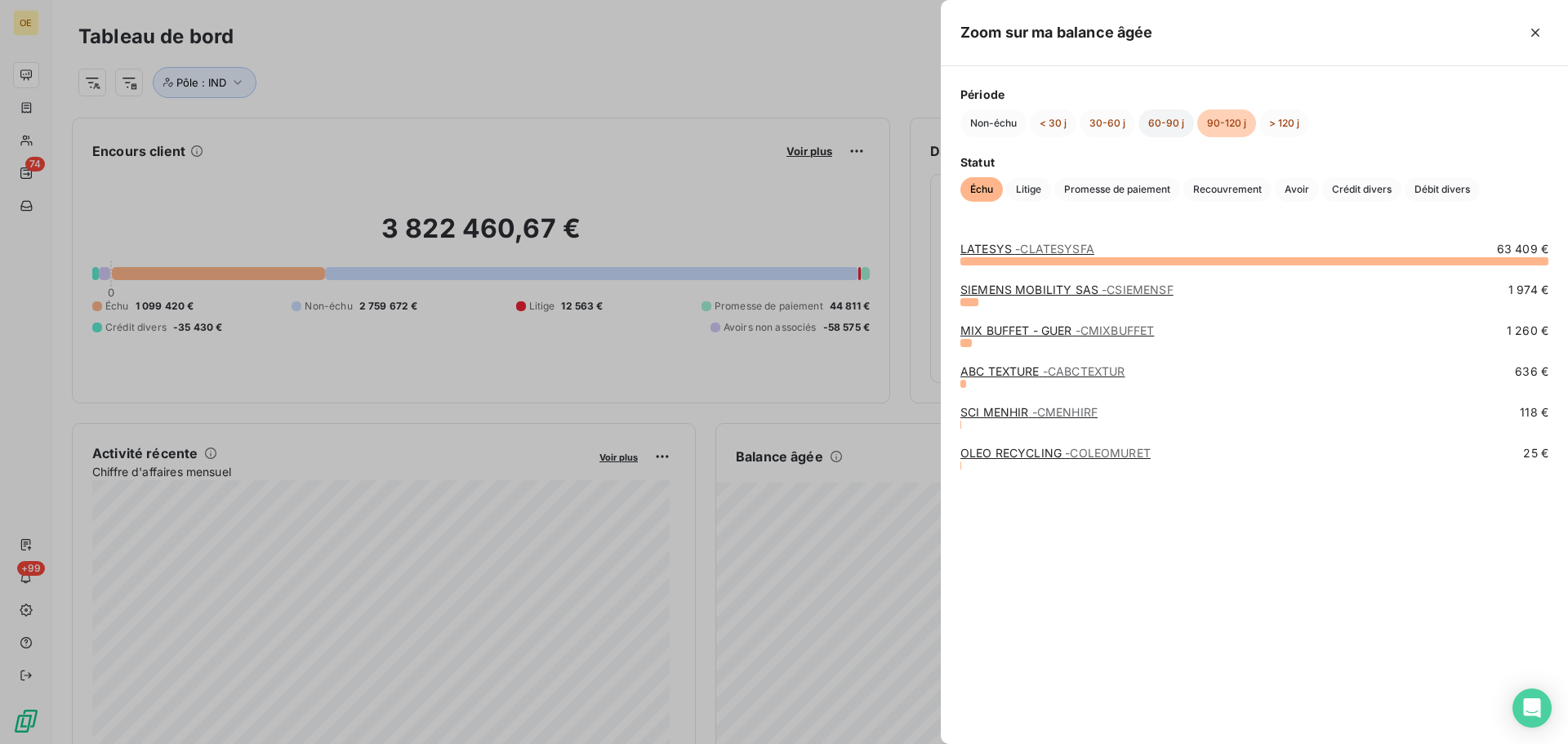
click at [1165, 119] on button "60-90 j" at bounding box center [1166, 123] width 55 height 28
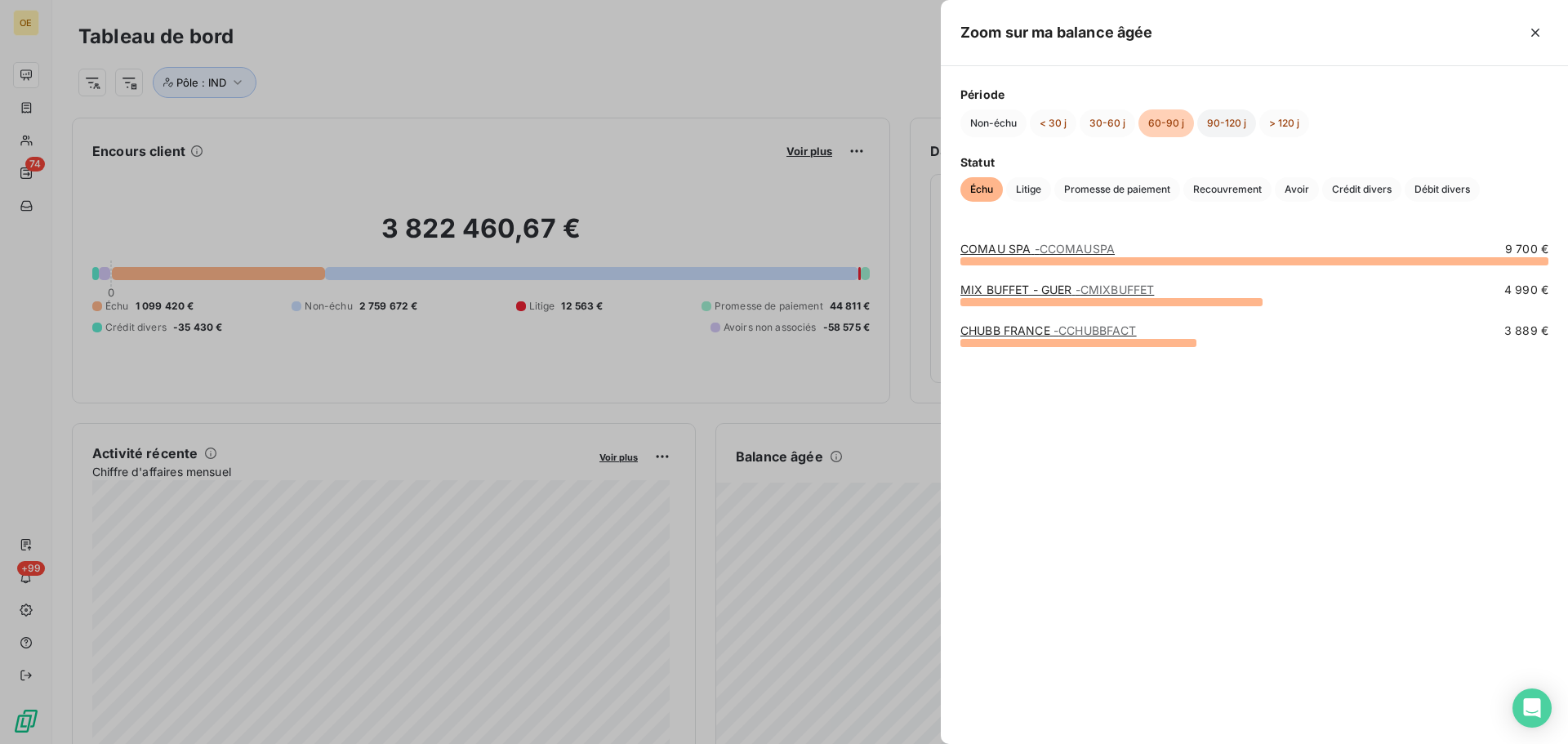
click at [1210, 120] on button "90-120 j" at bounding box center [1227, 123] width 59 height 28
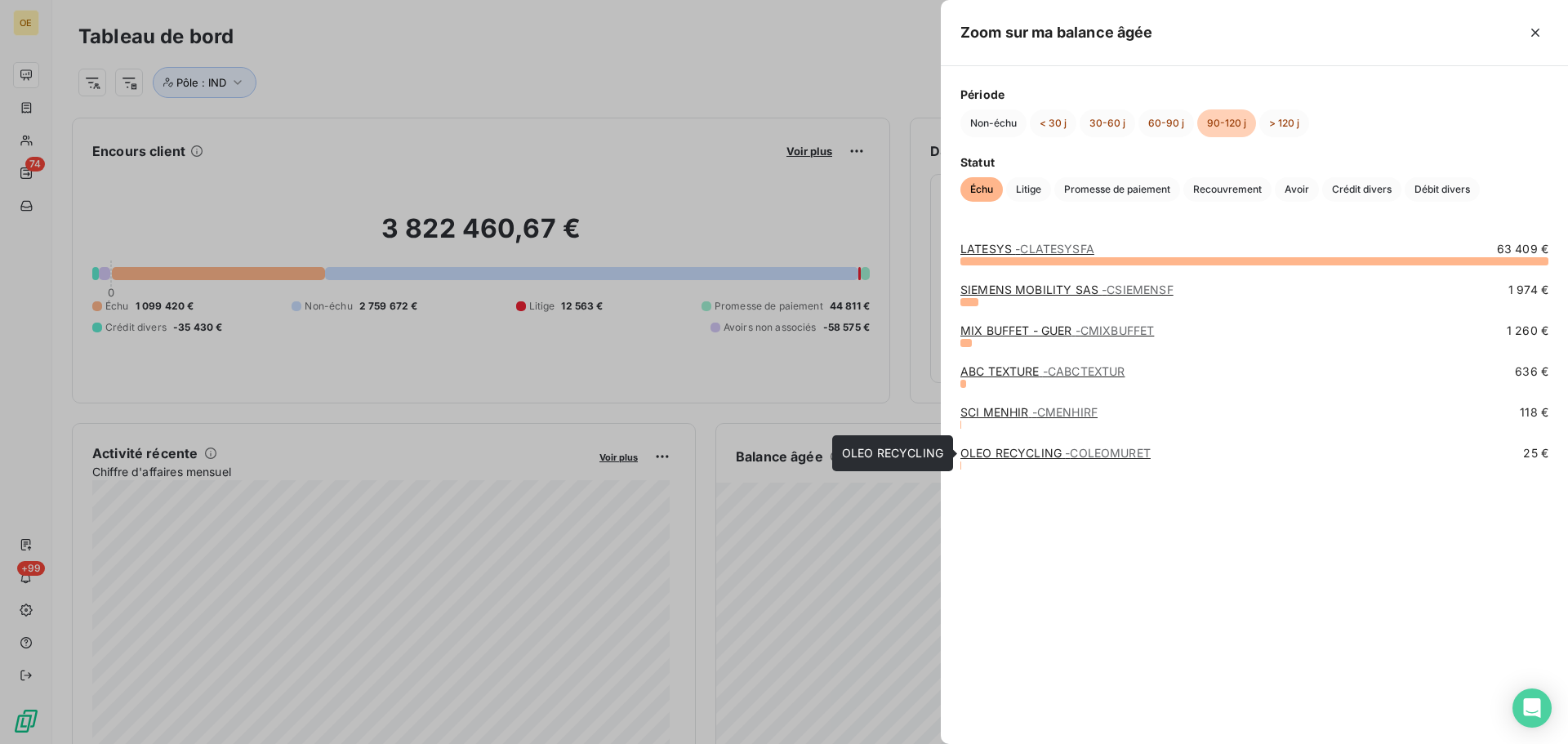
click at [1062, 450] on link "OLEO RECYCLING - COLEOMURET" at bounding box center [1056, 453] width 191 height 14
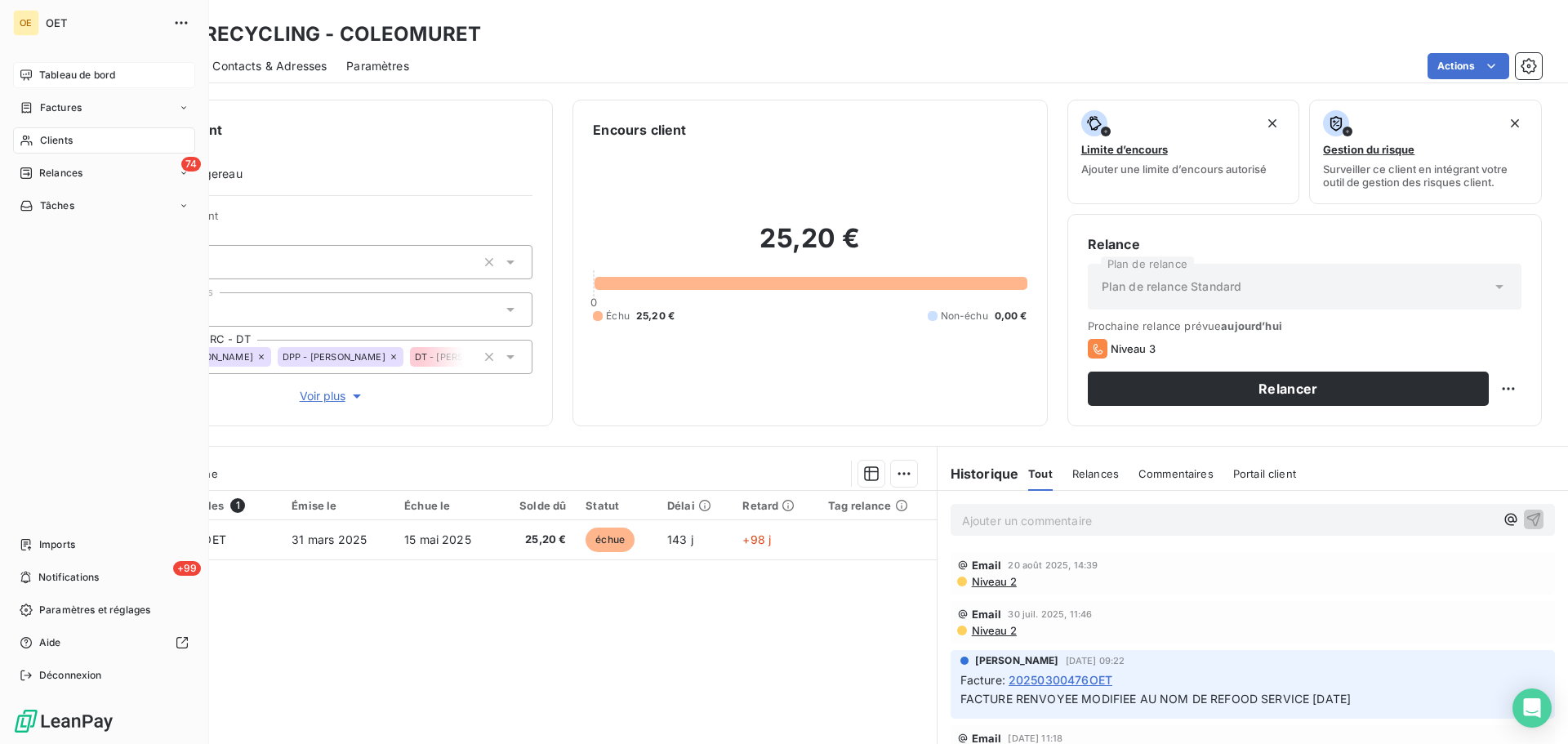
click at [74, 79] on span "Tableau de bord" at bounding box center [77, 74] width 76 height 15
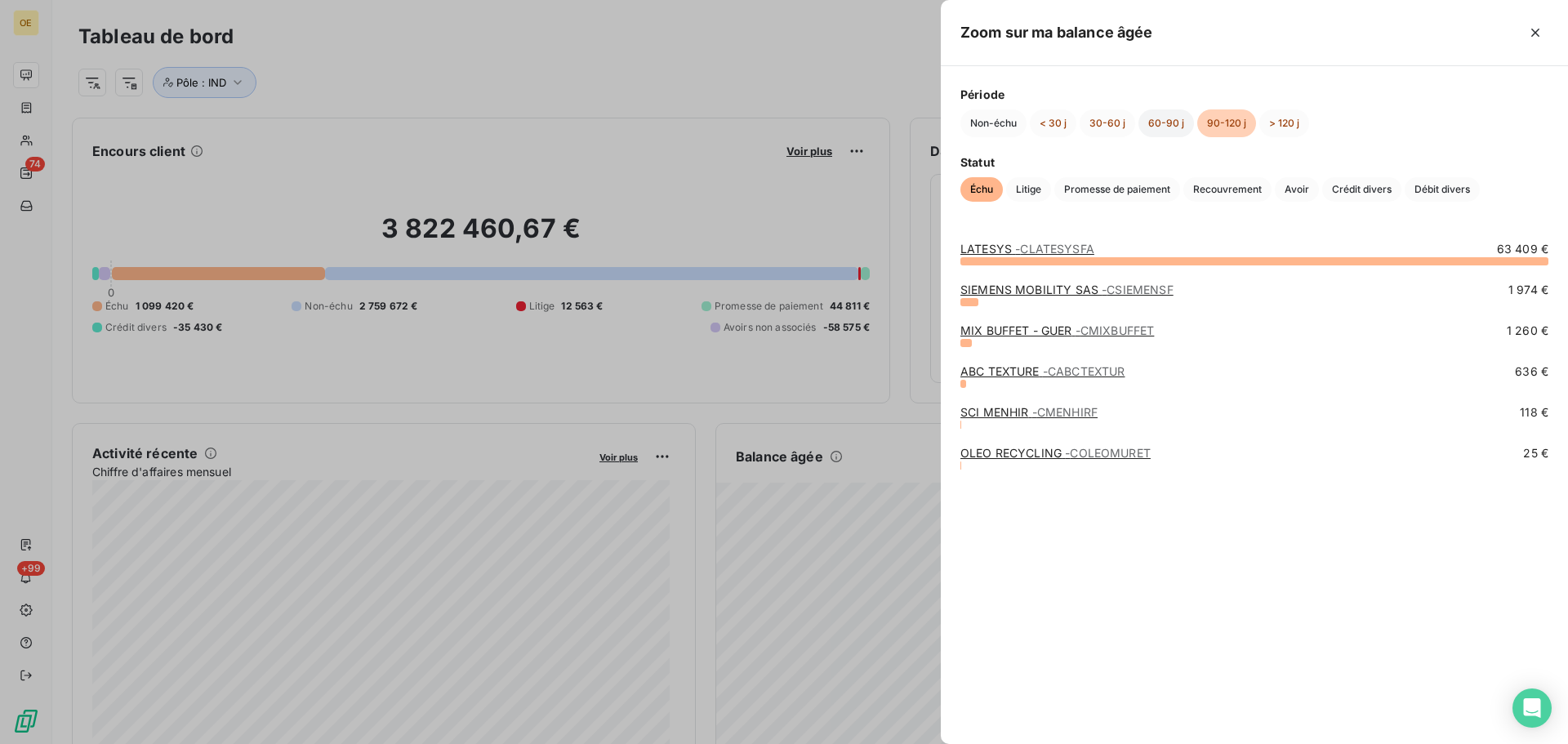
click at [1166, 121] on button "60-90 j" at bounding box center [1166, 123] width 55 height 28
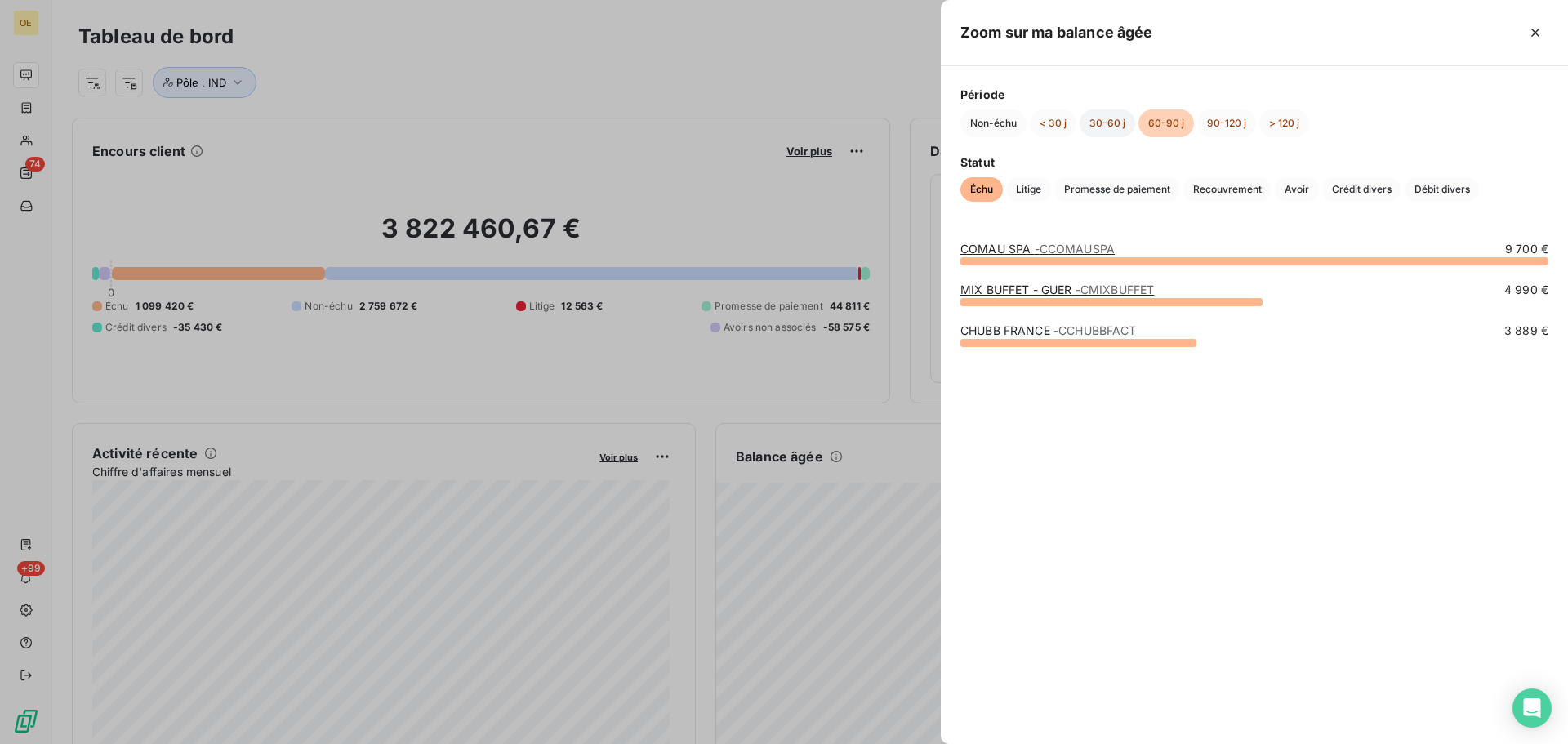
click at [1110, 121] on button "30-60 j" at bounding box center [1108, 123] width 55 height 28
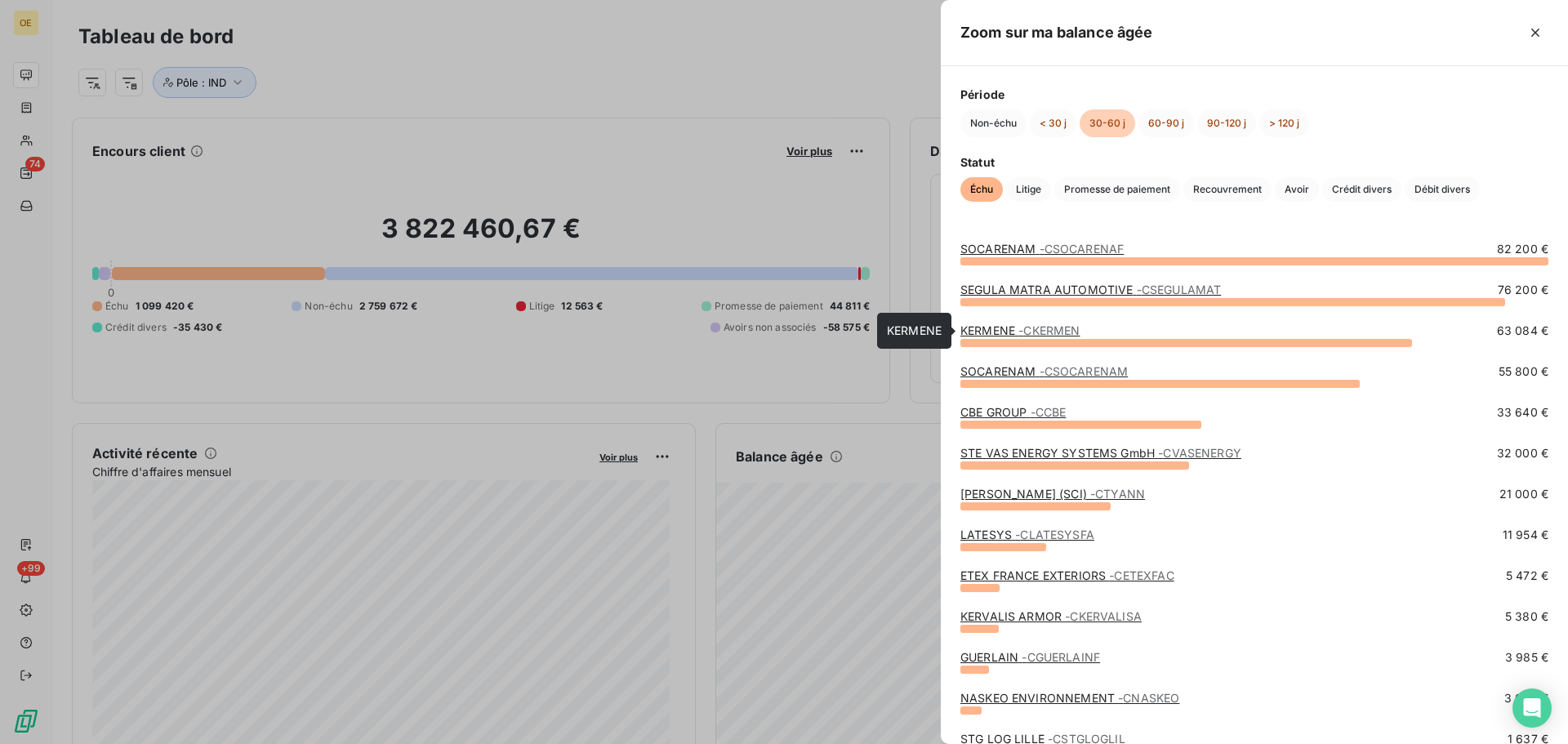
click at [1033, 331] on span "- CKERMEN" at bounding box center [1049, 330] width 62 height 14
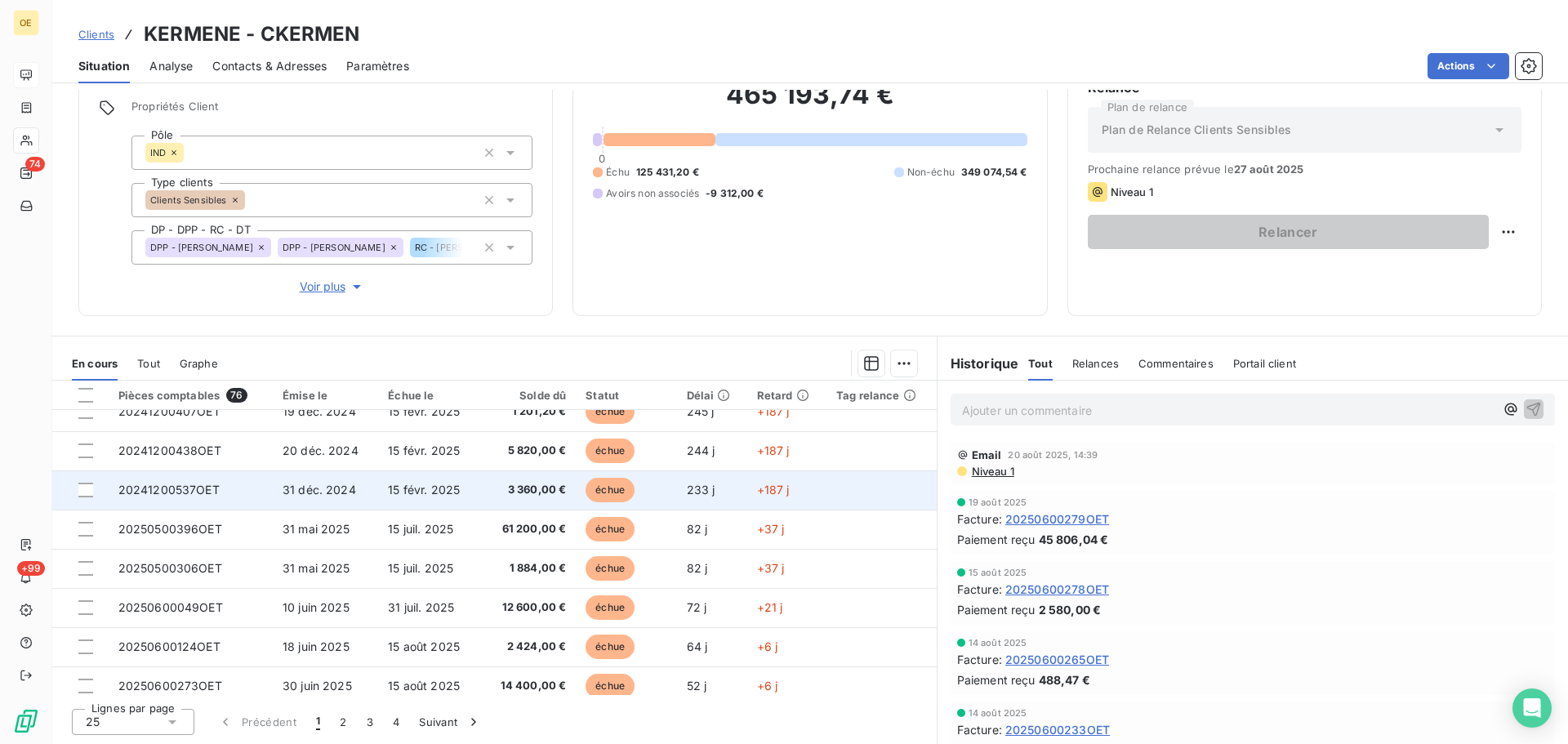
scroll to position [164, 0]
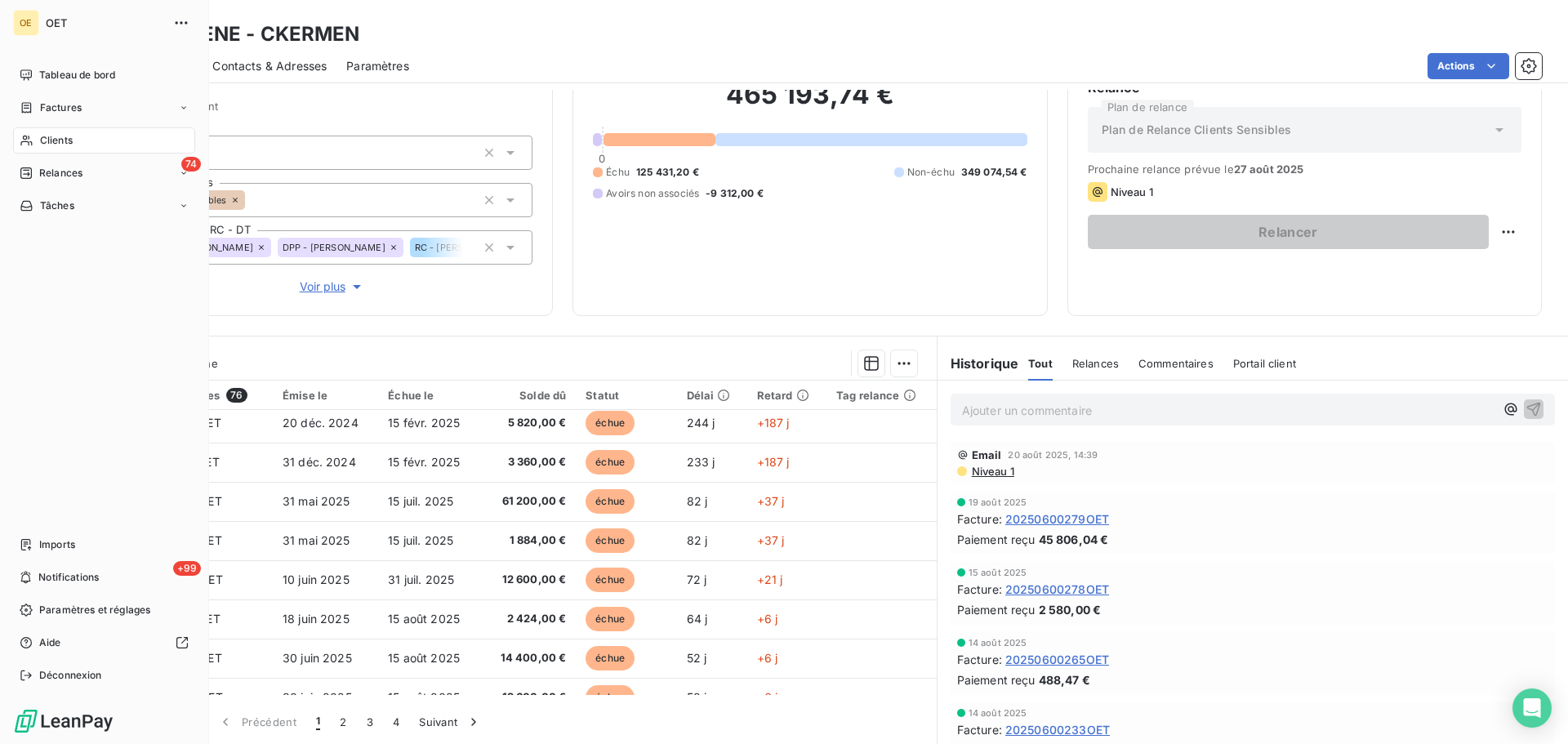
drag, startPoint x: 74, startPoint y: 73, endPoint x: 205, endPoint y: 98, distance: 133.4
click at [74, 73] on span "Tableau de bord" at bounding box center [77, 74] width 76 height 15
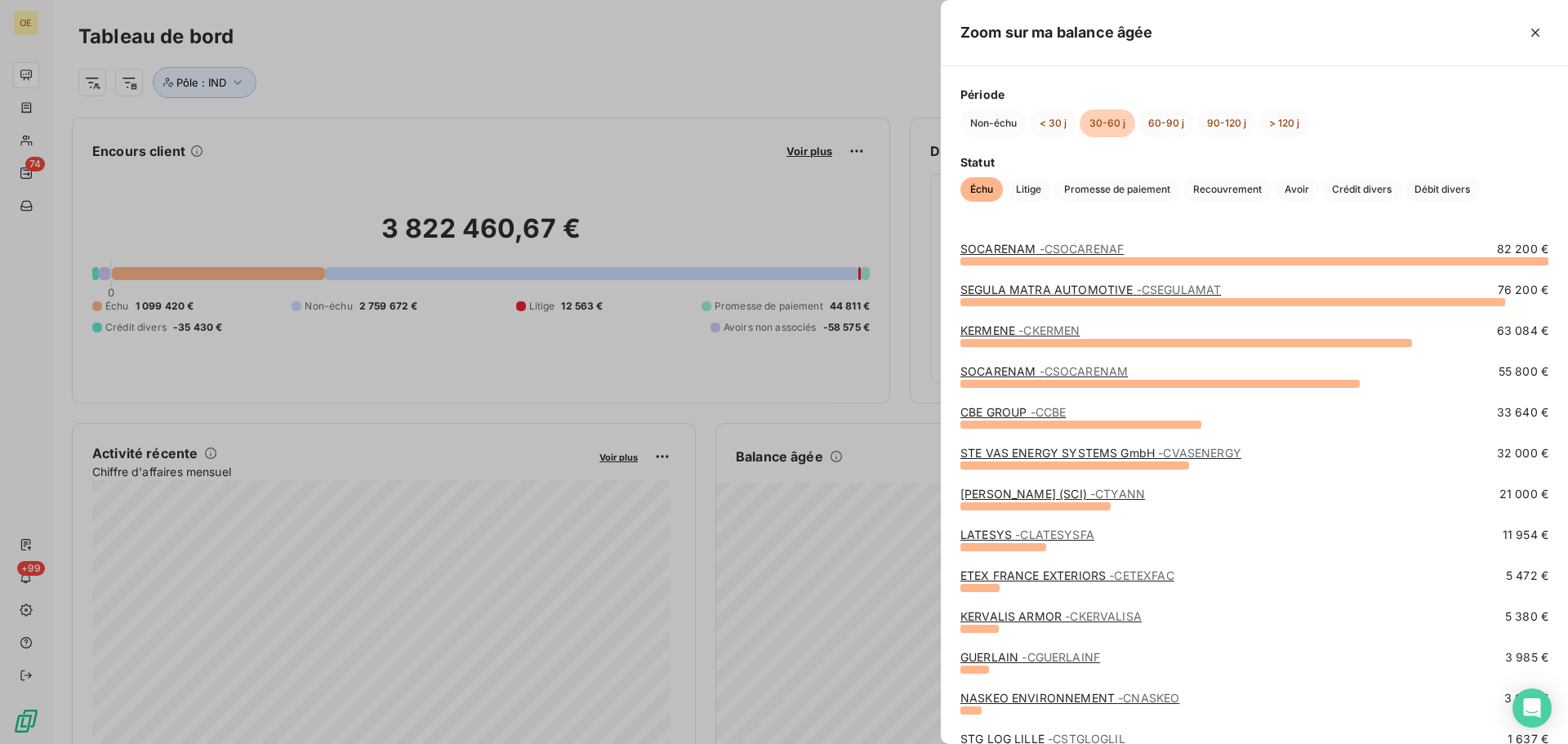
click at [1037, 488] on link "[PERSON_NAME] (SCI) - CTYANN" at bounding box center [1053, 494] width 185 height 14
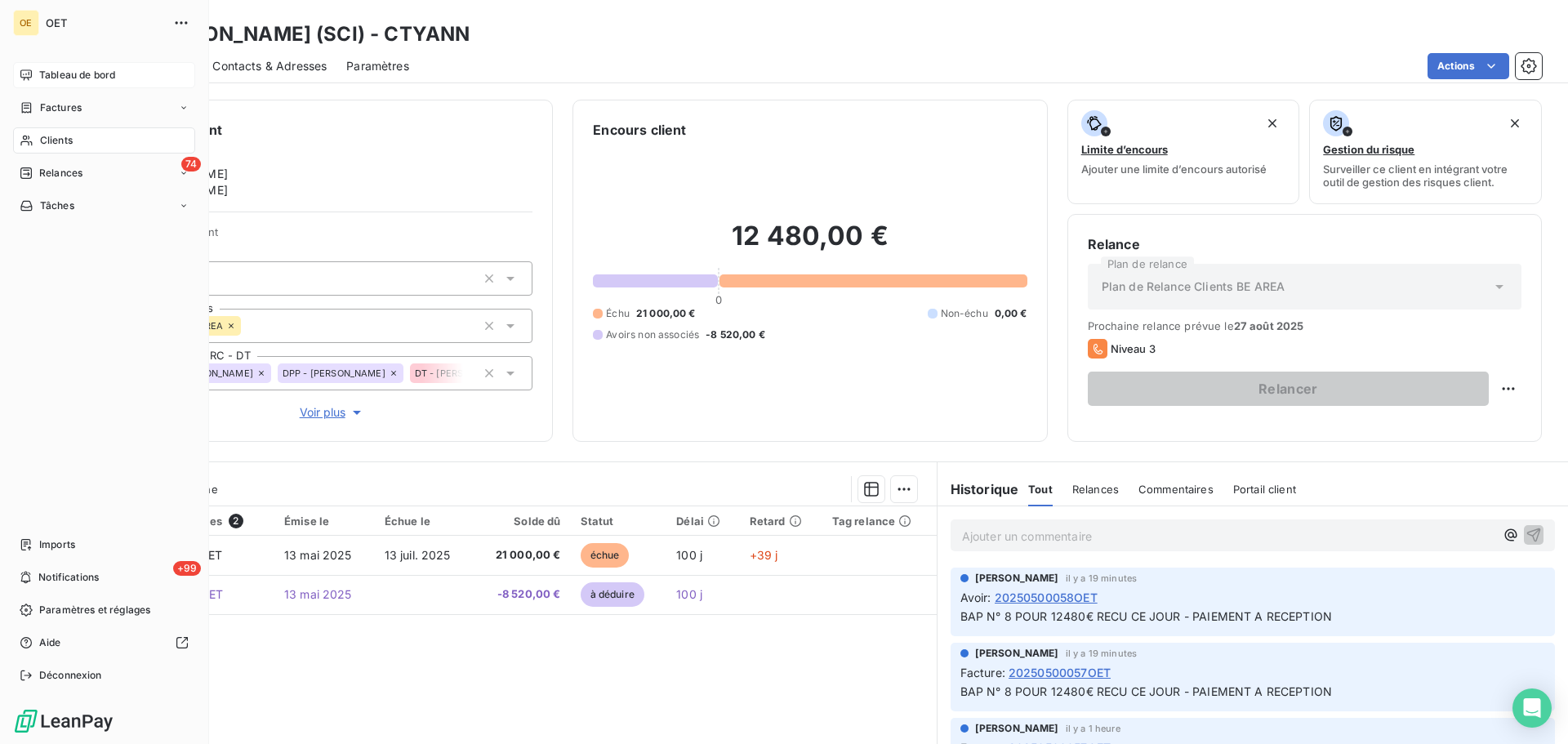
click at [66, 76] on span "Tableau de bord" at bounding box center [77, 74] width 76 height 15
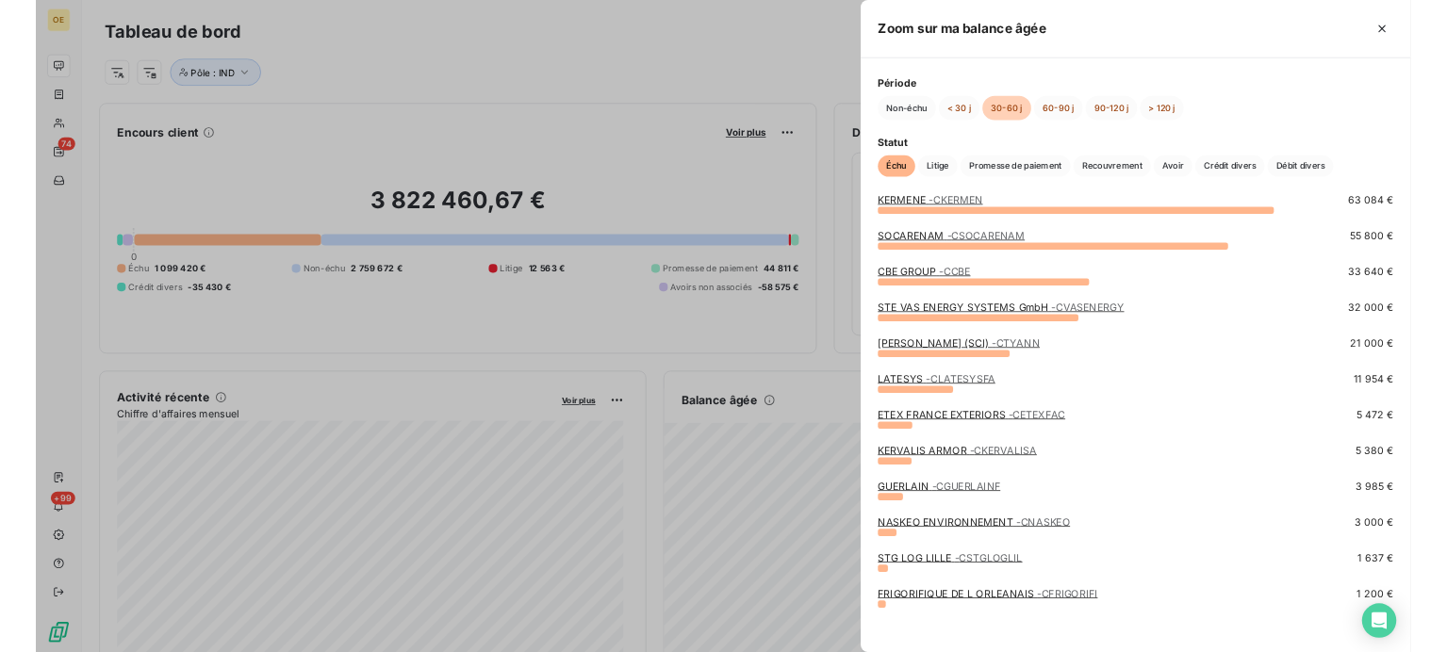
scroll to position [124, 0]
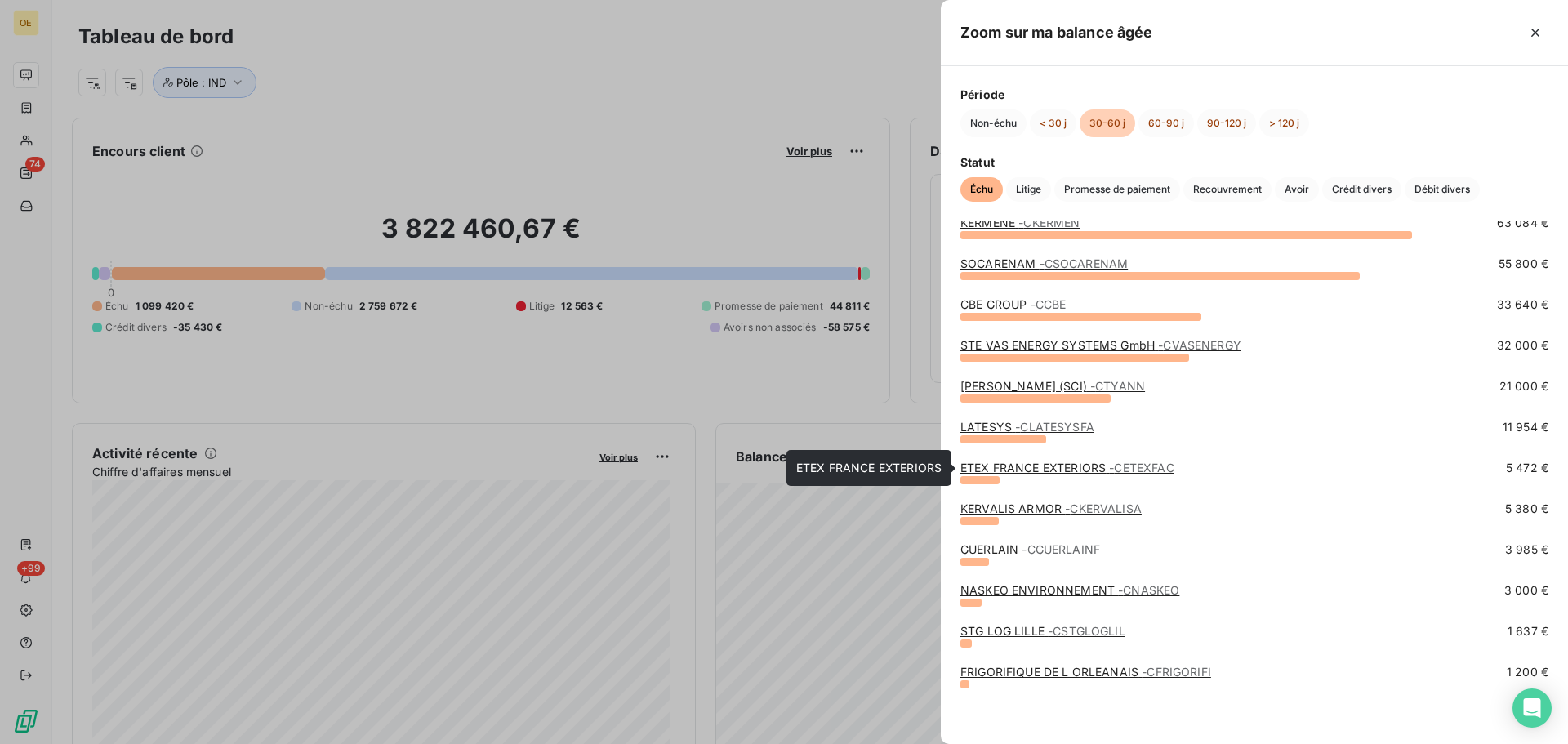
click at [1097, 465] on link "ETEX FRANCE EXTERIORS - CETEXFAC" at bounding box center [1067, 468] width 214 height 14
